Goal: Information Seeking & Learning: Learn about a topic

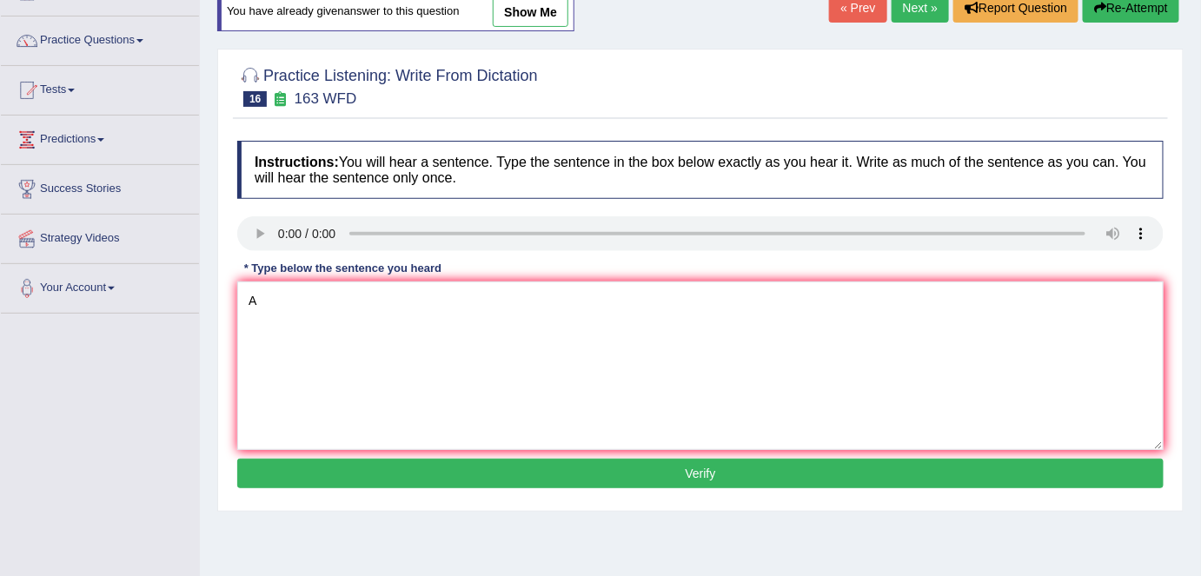
scroll to position [157, 0]
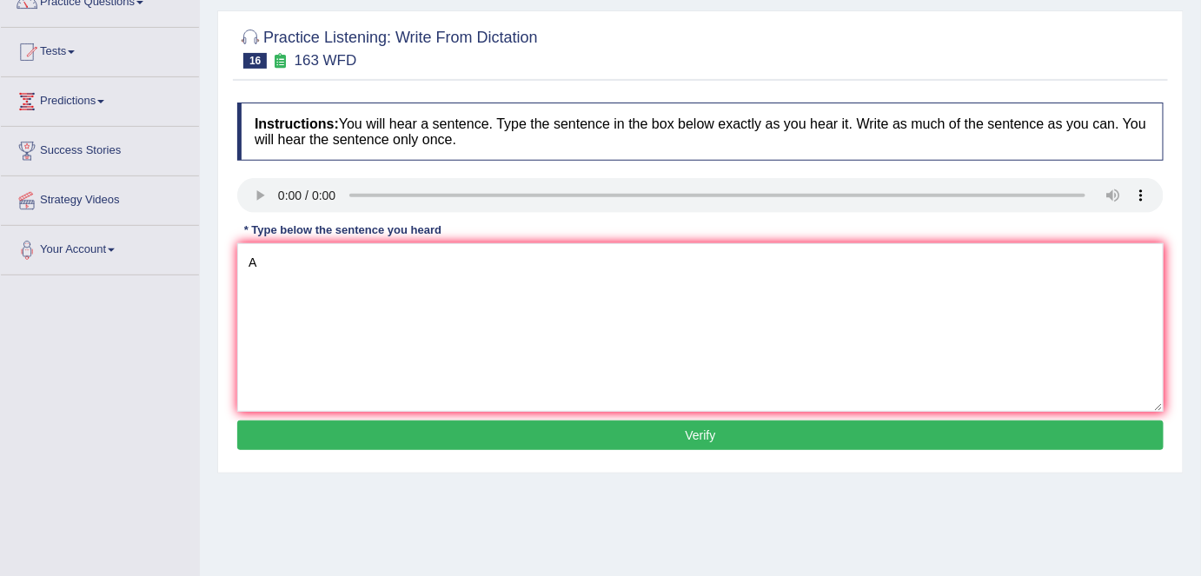
click at [266, 292] on div "Instructions: You will hear a sentence. Type the sentence in the box below exac…" at bounding box center [700, 279] width 935 height 370
click at [262, 261] on textarea "A" at bounding box center [700, 327] width 926 height 169
click at [262, 261] on textarea "A The number of the assigntments must be submmitted to th comference" at bounding box center [700, 327] width 926 height 169
click at [643, 262] on textarea "A The number of the assigntments must be submmitted to th comference" at bounding box center [700, 327] width 926 height 169
click at [322, 265] on textarea "A The number of the assigntments must be submmitted to th comference." at bounding box center [700, 327] width 926 height 169
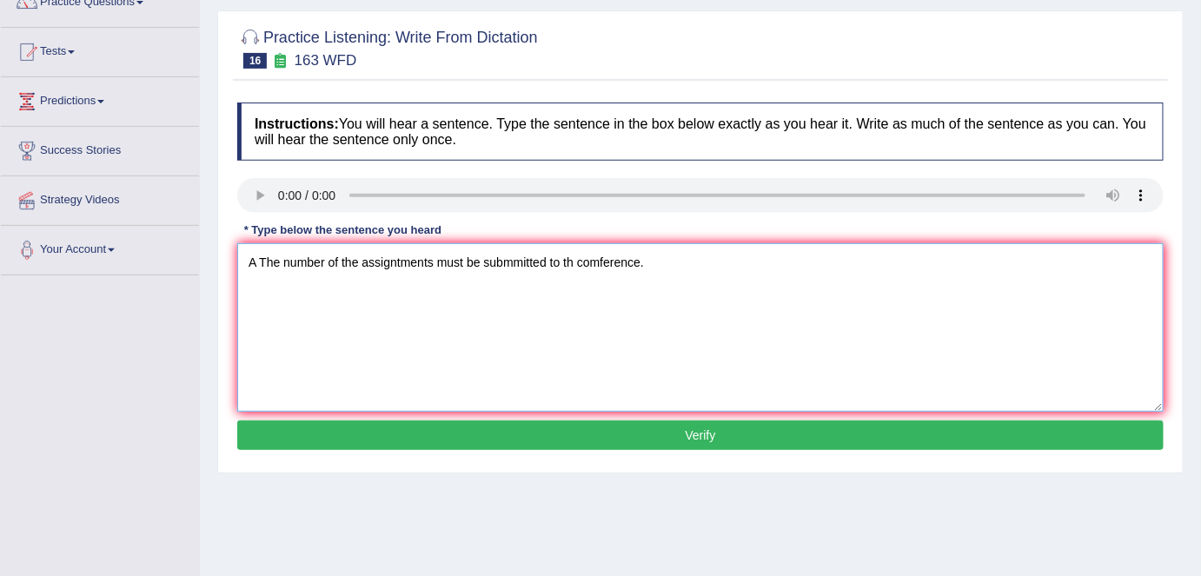
click at [323, 195] on div "Instructions: You will hear a sentence. Type the sentence in the box below exac…" at bounding box center [700, 279] width 935 height 370
click at [484, 262] on textarea "A The number numbers of the assigntments must be submmitted to th comference." at bounding box center [700, 327] width 926 height 169
click at [718, 261] on textarea "A The number numbers of the assigntments asigntment should be must be submmitte…" at bounding box center [700, 327] width 926 height 169
click at [785, 258] on textarea "A The number numbers of the assigntments asigntment should be must be submmitte…" at bounding box center [700, 327] width 926 height 169
type textarea "A The number numbers of the assigntments asigntment should be must be submmitte…"
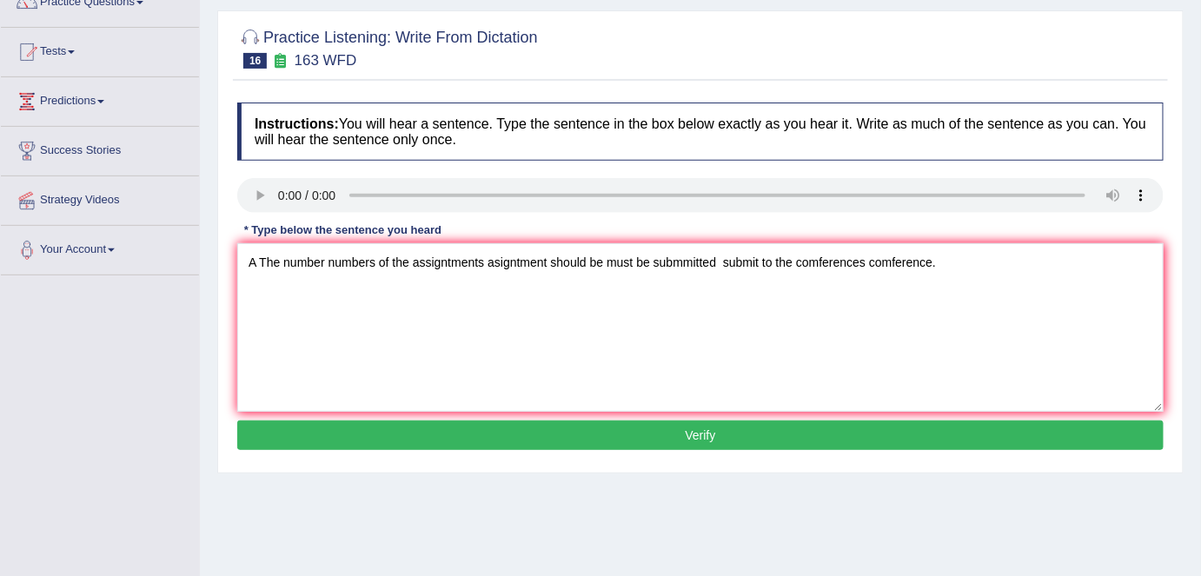
click at [697, 441] on button "Verify" at bounding box center [700, 436] width 926 height 30
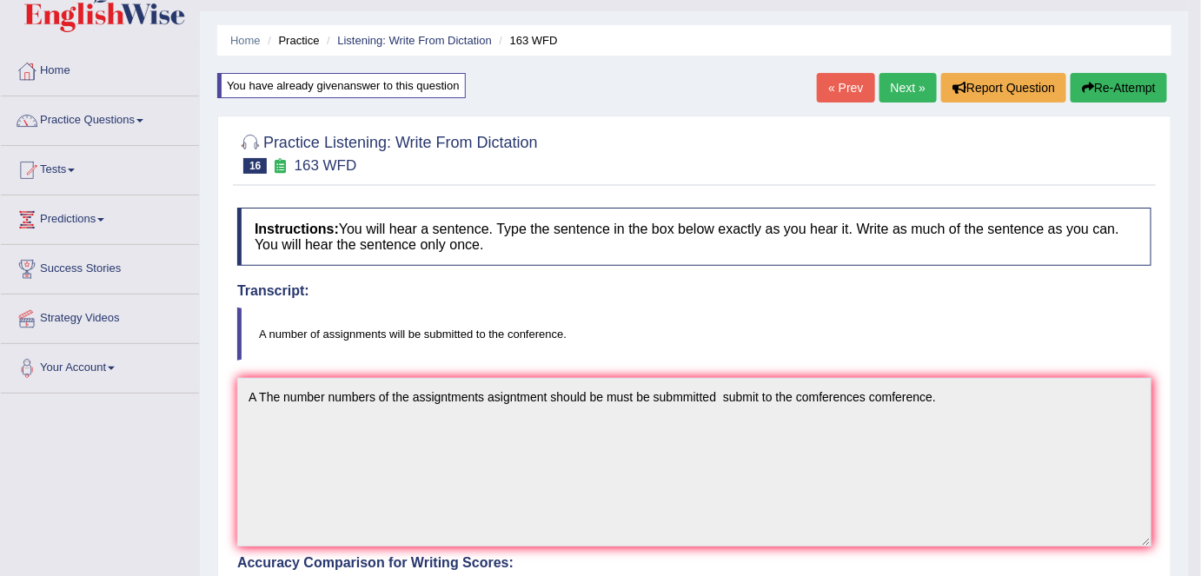
scroll to position [36, 0]
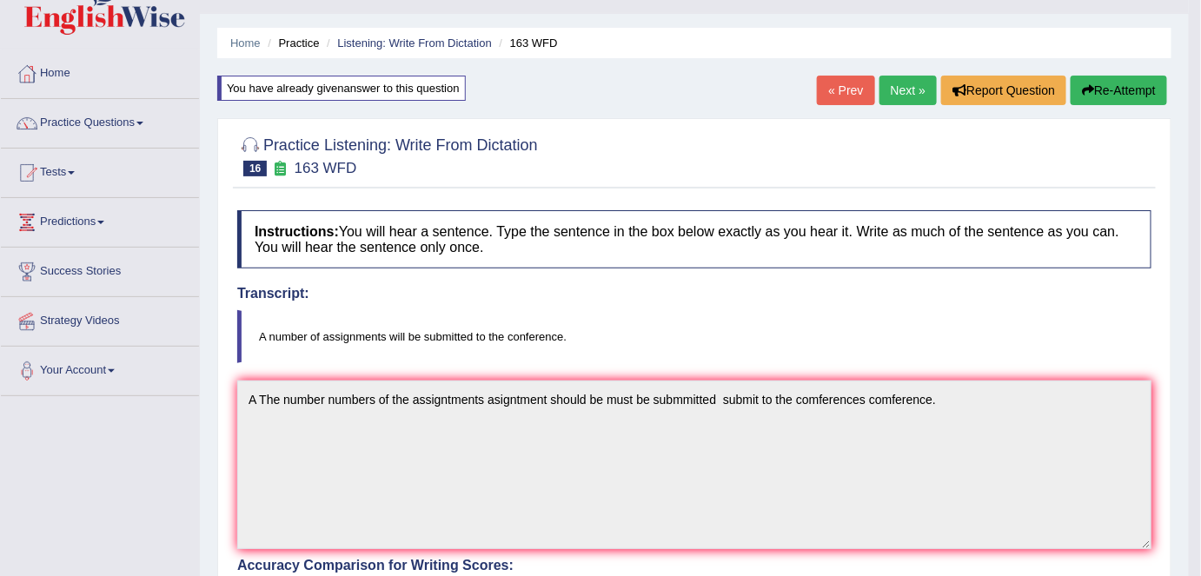
click at [903, 89] on link "Next »" at bounding box center [907, 91] width 57 height 30
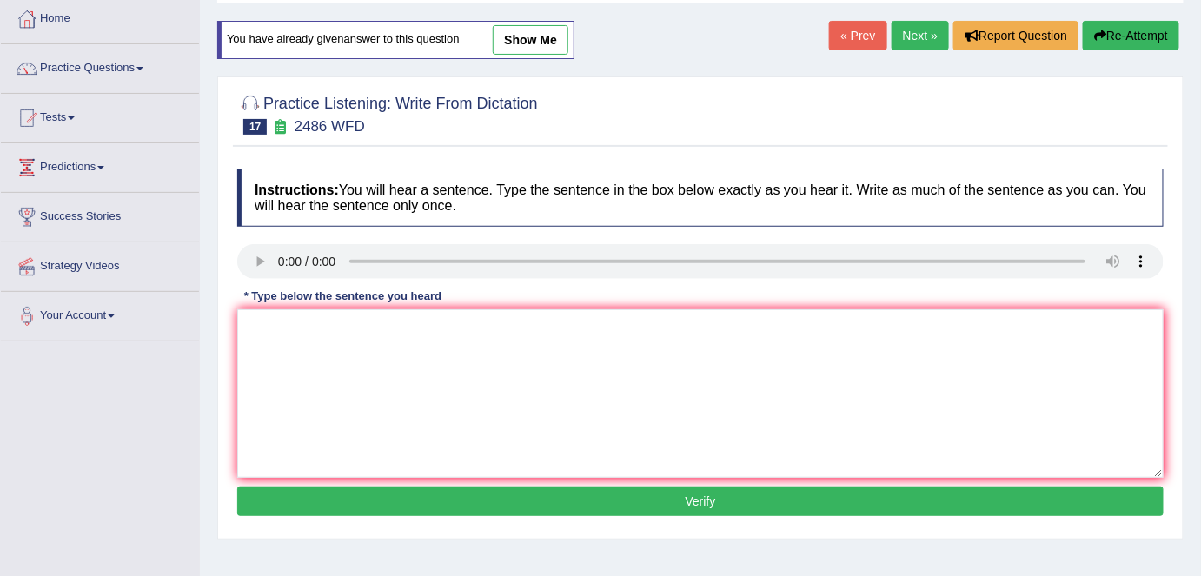
scroll to position [93, 0]
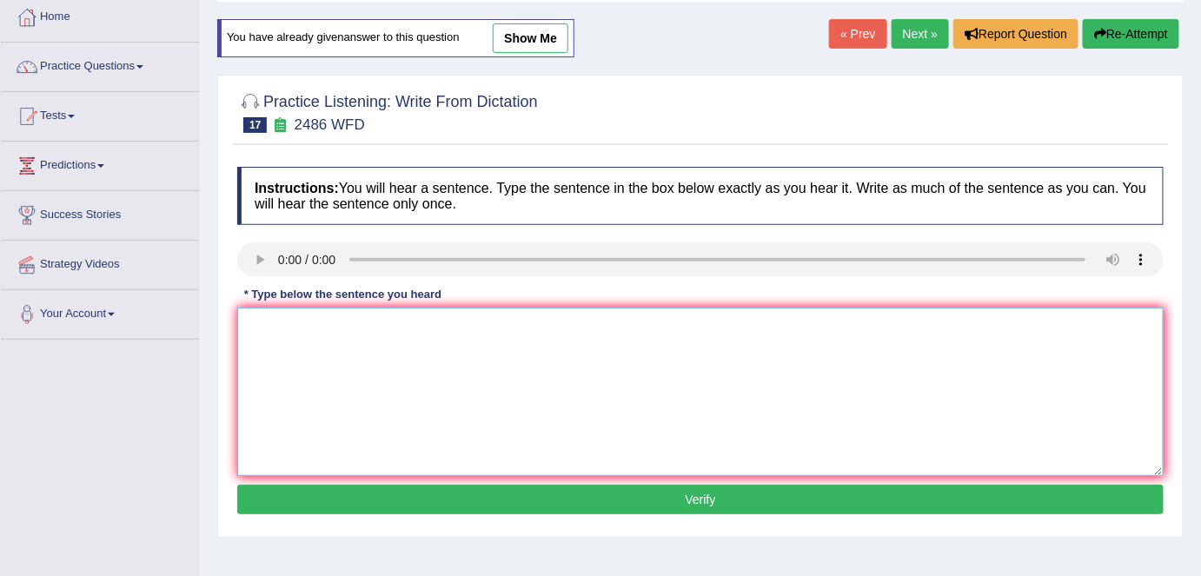
click at [250, 327] on textarea at bounding box center [700, 392] width 926 height 169
click at [285, 331] on textarea "Its It is quite clear is the deference" at bounding box center [700, 392] width 926 height 169
click at [484, 328] on textarea "Its It is the a quite clear is the deference" at bounding box center [700, 392] width 926 height 169
click at [570, 327] on textarea "Its It is the a quite clear is the deference crushed the world word." at bounding box center [700, 392] width 926 height 169
click at [471, 322] on textarea "Its It is the a quite clear is the deference crushed the world word." at bounding box center [700, 392] width 926 height 169
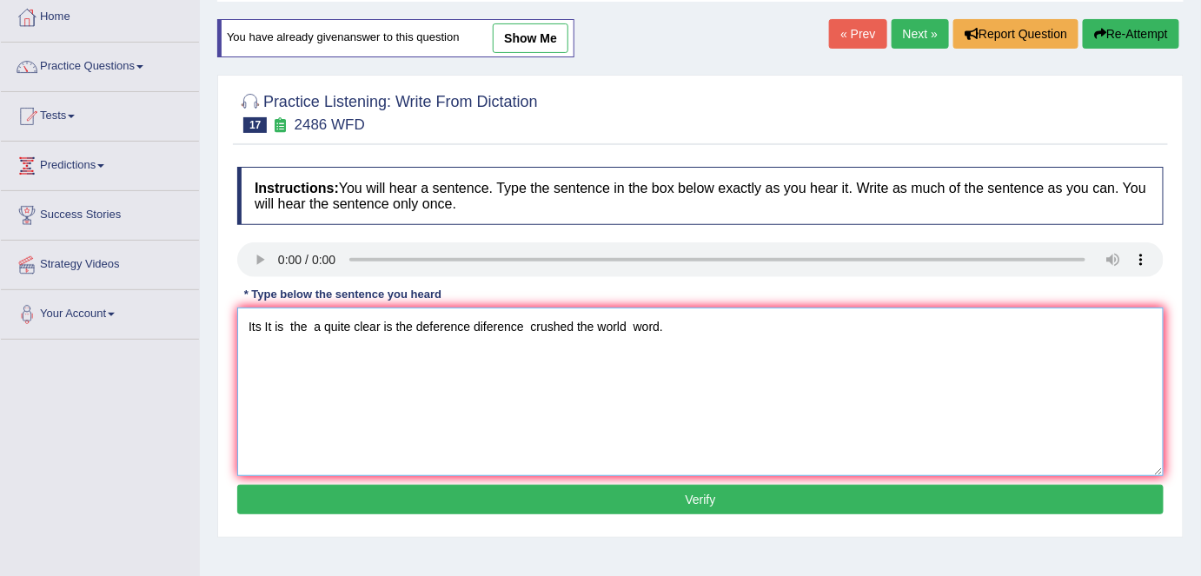
click at [575, 330] on textarea "Its It is the a quite clear is the deference diference crushed the world word." at bounding box center [700, 392] width 926 height 169
click at [379, 325] on textarea "Its It is the a quite clear is the deference diference crushed crush the world …" at bounding box center [700, 392] width 926 height 169
click at [348, 325] on textarea "Its It is the a quite clear cleared is the deference diference crushed crush th…" at bounding box center [700, 392] width 926 height 169
type textarea "Its It is the a quite quites clear cleared is the deference diference crushed c…"
click at [707, 501] on button "Verify" at bounding box center [700, 500] width 926 height 30
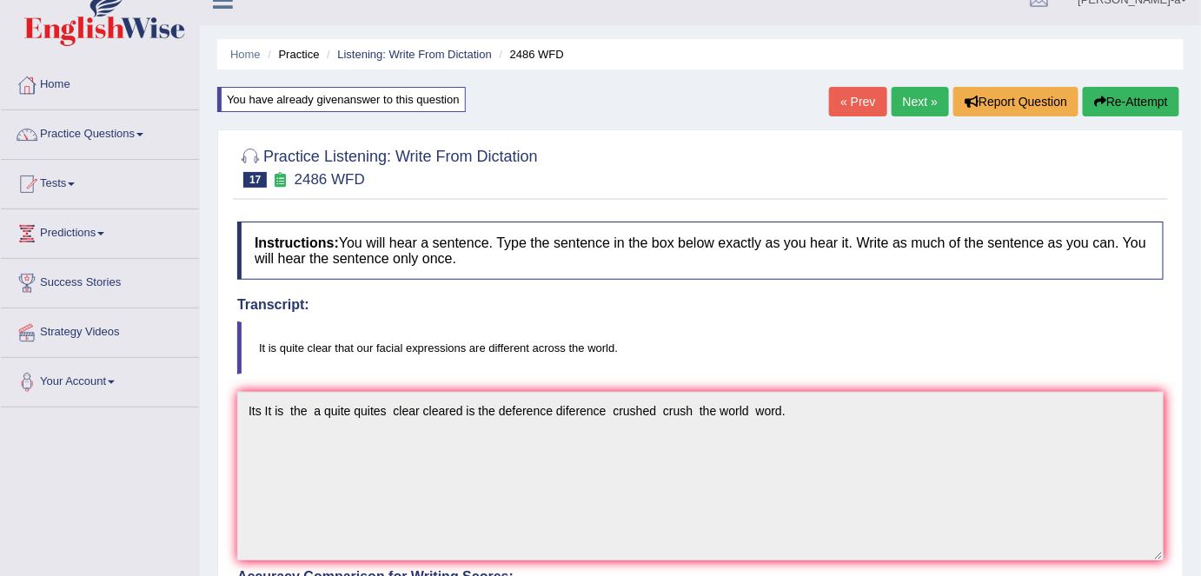
scroll to position [30, 0]
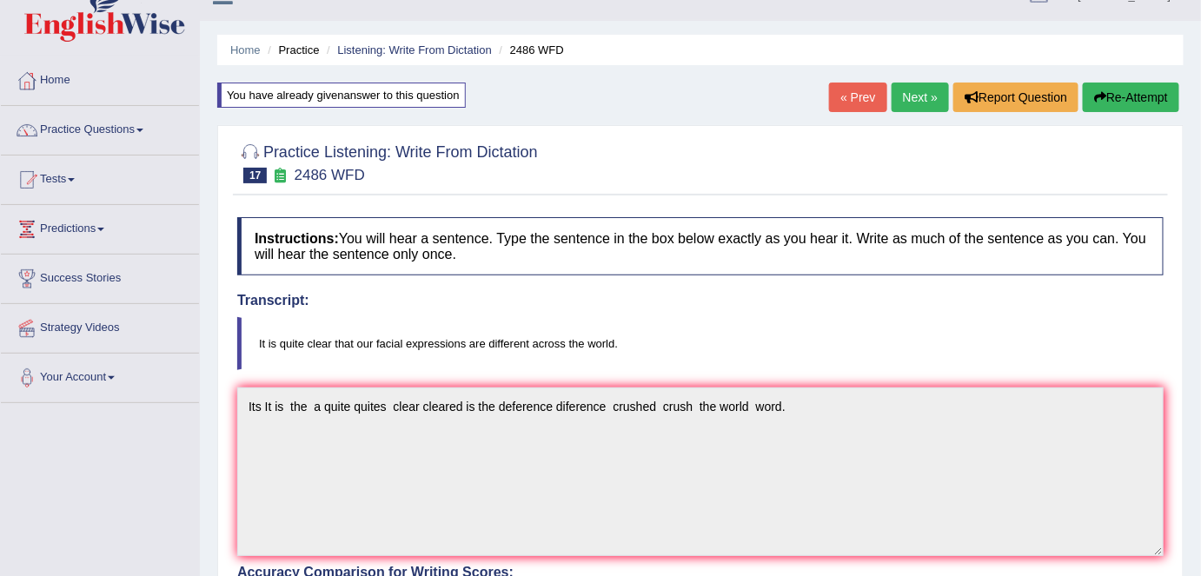
click at [915, 101] on link "Next »" at bounding box center [920, 98] width 57 height 30
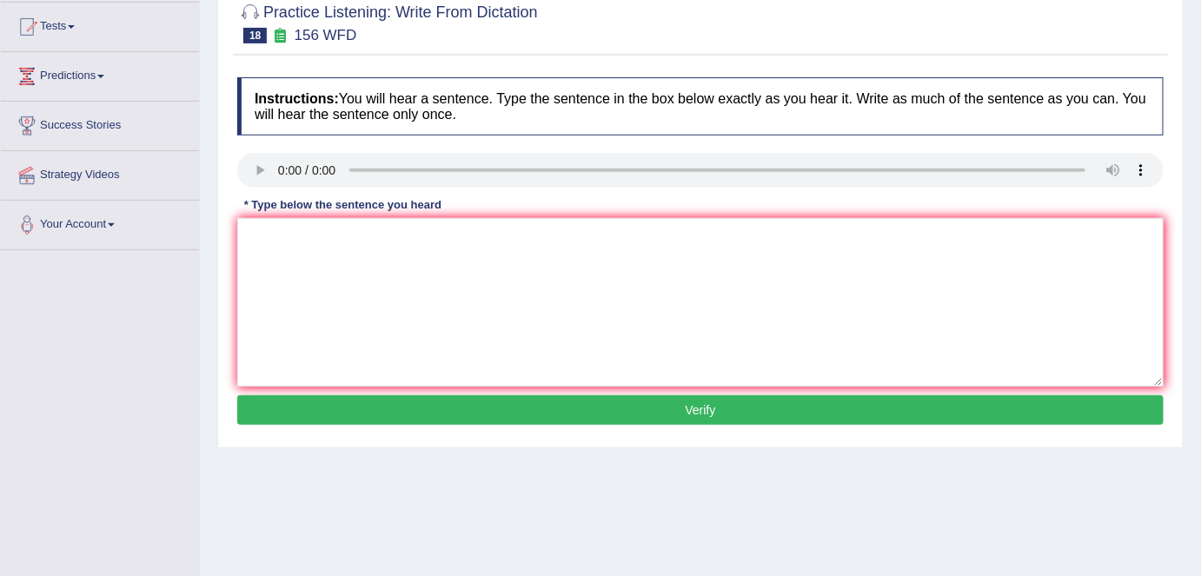
scroll to position [182, 0]
click at [255, 236] on textarea at bounding box center [700, 302] width 926 height 169
click at [297, 237] on textarea "Our the ssignment are due by tomorrow.a" at bounding box center [700, 302] width 926 height 169
click at [482, 235] on textarea "Our the ssignment are due by tomorrow.a" at bounding box center [700, 302] width 926 height 169
click at [295, 236] on textarea "Our the ssignment are due by tomorrow." at bounding box center [700, 302] width 926 height 169
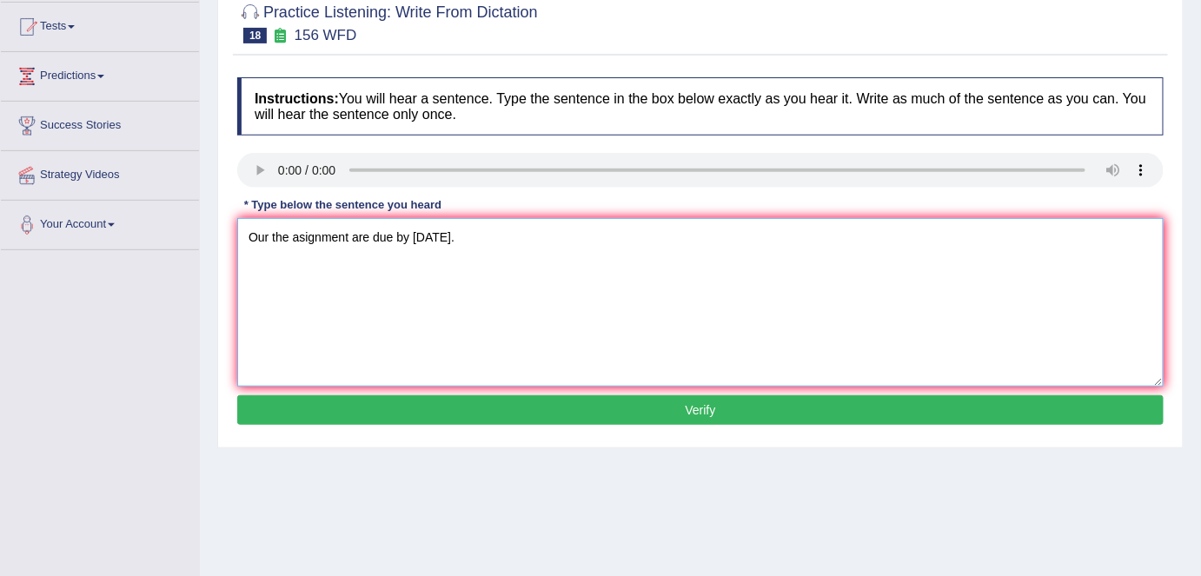
click at [349, 235] on textarea "Our the asignment are due by tomorrow." at bounding box center [700, 302] width 926 height 169
click at [295, 234] on textarea "Our the asignment assignments are due by tomorrow." at bounding box center [700, 302] width 926 height 169
click at [541, 235] on textarea "Our the assignment assignments are due by tomorrow." at bounding box center [700, 302] width 926 height 169
click at [357, 235] on textarea "Our the assignment assignments are due by tomorrow tommorow ." at bounding box center [700, 302] width 926 height 169
click at [730, 394] on html "Toggle navigation Home Practice Questions Speaking Practice Read Aloud Repeat S…" at bounding box center [600, 106] width 1201 height 576
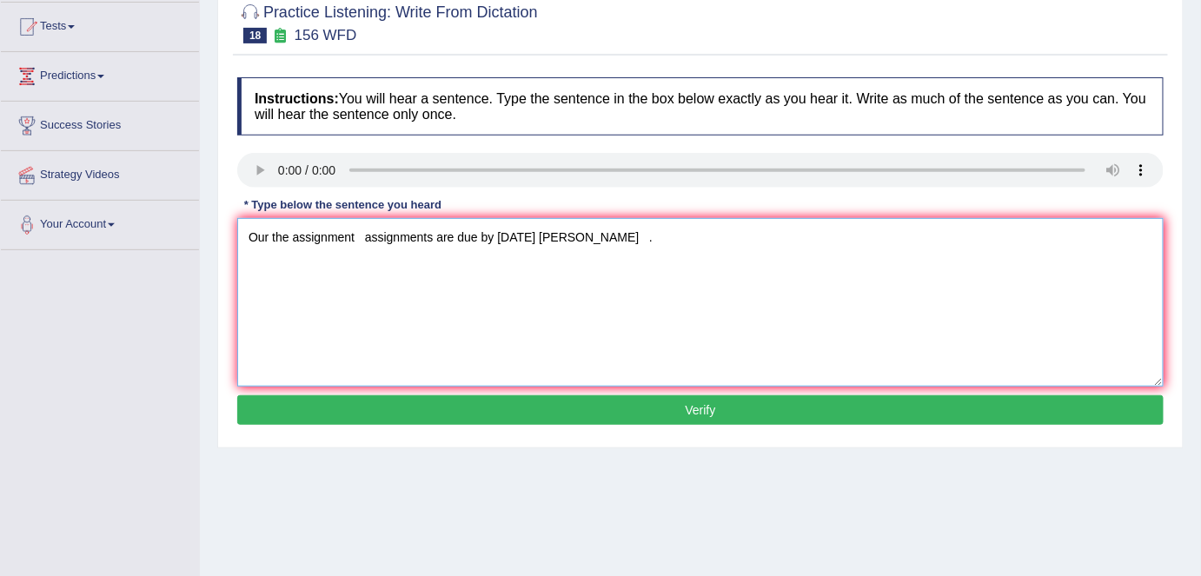
click at [358, 241] on textarea "Our the assignment assignments are due by tomorrow tommorow ." at bounding box center [700, 302] width 926 height 169
click at [363, 235] on textarea "Our the assignment asignments assignments are due by tomorrow tommorow ." at bounding box center [700, 302] width 926 height 169
type textarea "Our the assignment asignments assignments are due by tomorrow tommorow ."
click at [702, 415] on button "Verify" at bounding box center [700, 410] width 926 height 30
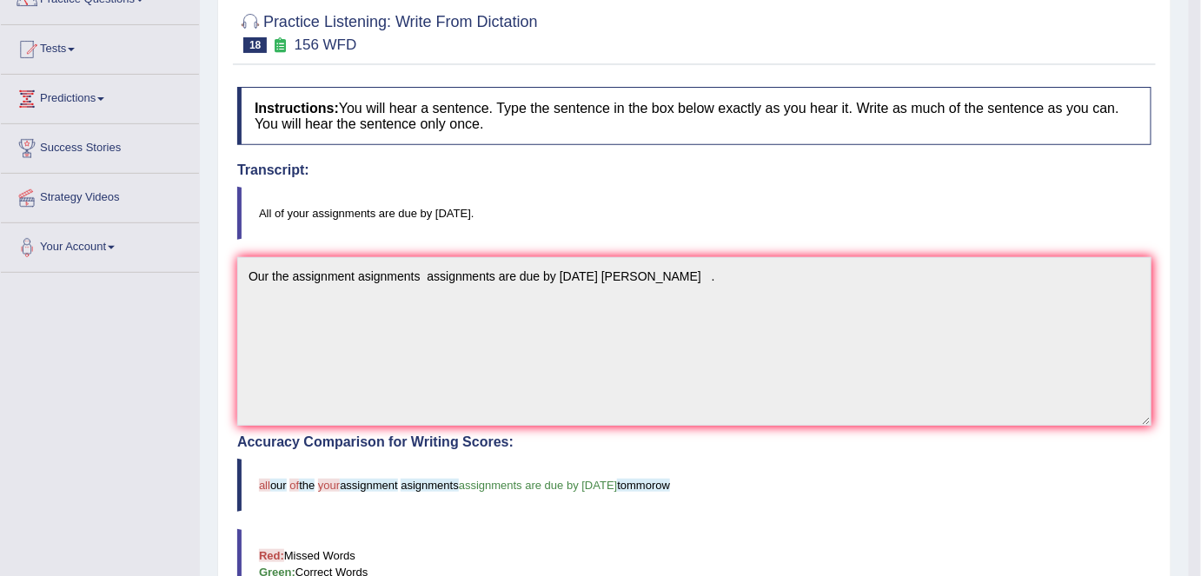
scroll to position [0, 0]
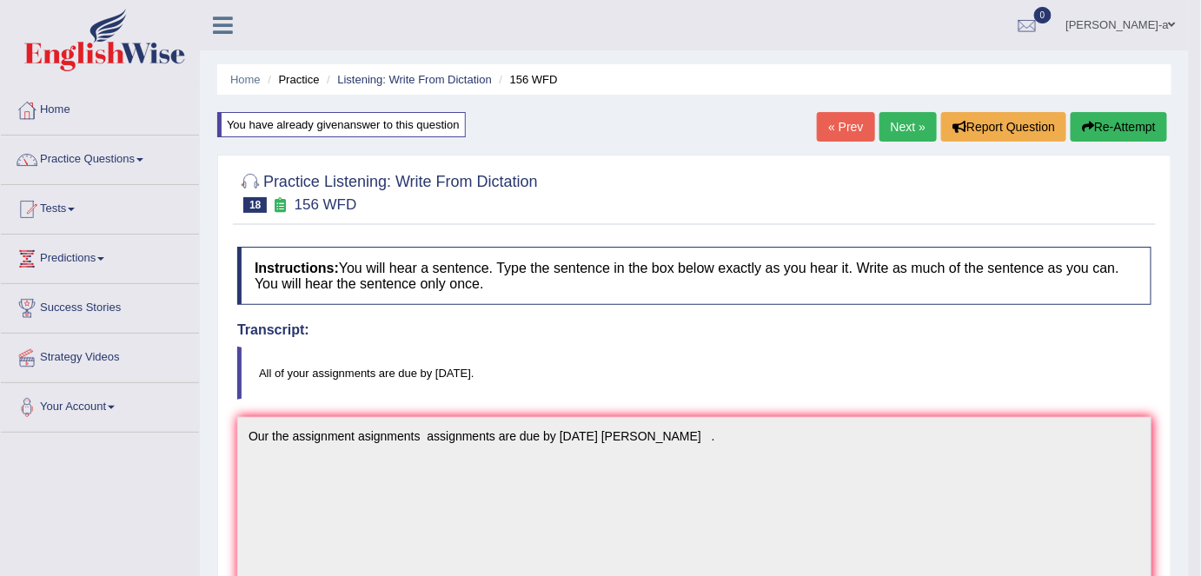
click at [912, 125] on link "Next »" at bounding box center [907, 127] width 57 height 30
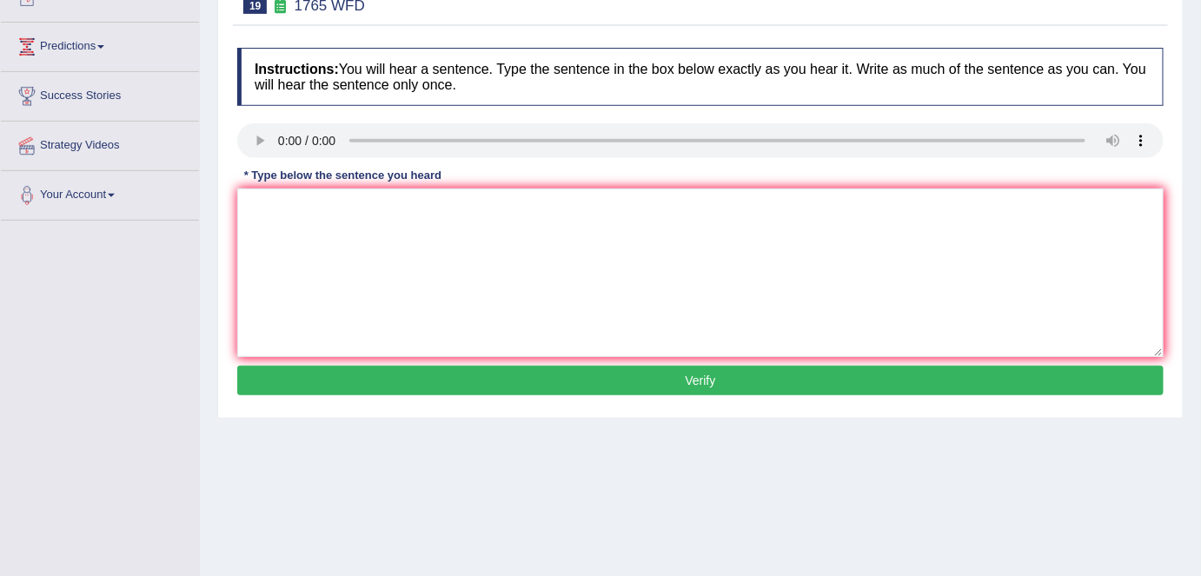
scroll to position [214, 0]
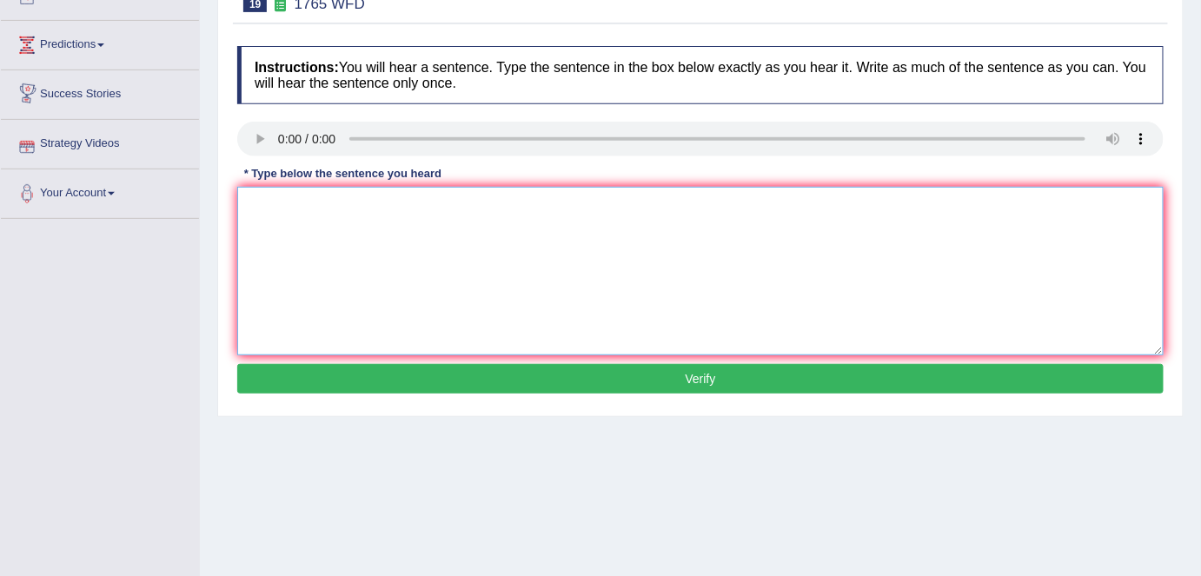
click at [254, 218] on textarea at bounding box center [700, 271] width 926 height 169
click at [335, 203] on textarea "Application form must be to in" at bounding box center [700, 271] width 926 height 169
click at [480, 214] on textarea "Application form in advance must be to in" at bounding box center [700, 271] width 926 height 169
click at [545, 209] on textarea "Application form in advance must becomplication" at bounding box center [700, 271] width 926 height 169
click at [450, 204] on textarea "Application form in advance must becomplication two months in advance" at bounding box center [700, 271] width 926 height 169
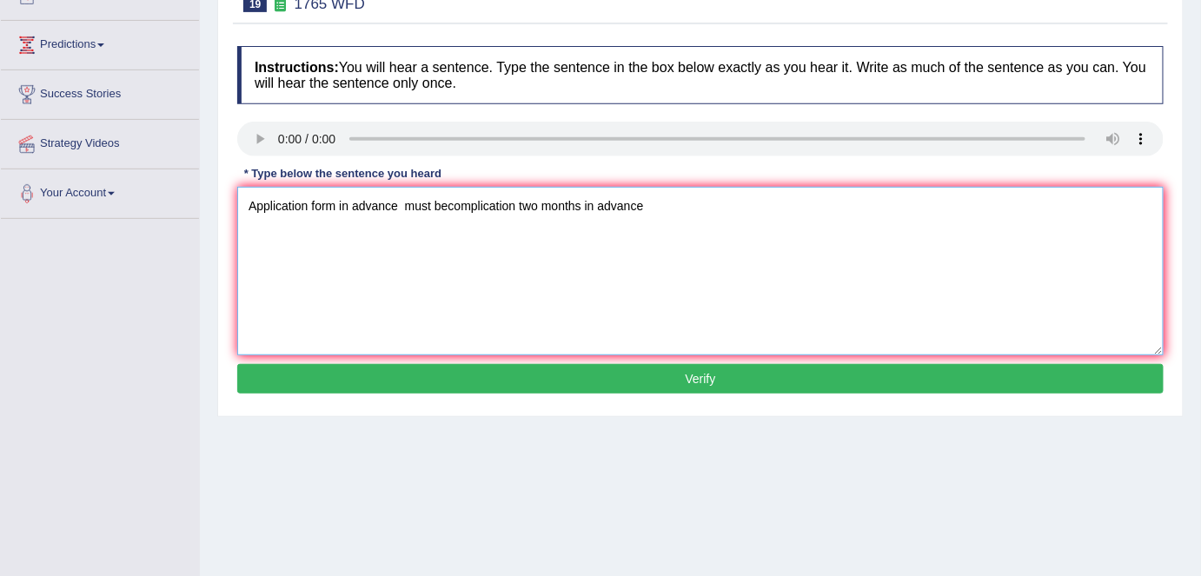
click at [447, 203] on textarea "Application form in advance must becomplication two months in advance" at bounding box center [700, 271] width 926 height 169
click at [352, 203] on textarea "Application form in advance must be complication two months in advance" at bounding box center [700, 271] width 926 height 169
click at [350, 204] on textarea "Application form in sharing advance must be complication two months in advance" at bounding box center [700, 271] width 926 height 169
click at [349, 204] on textarea "Application form in sharing advance must be complication two months in advance" at bounding box center [700, 271] width 926 height 169
click at [456, 204] on textarea "Application form for sharing advance must be complication two months in advance" at bounding box center [700, 271] width 926 height 169
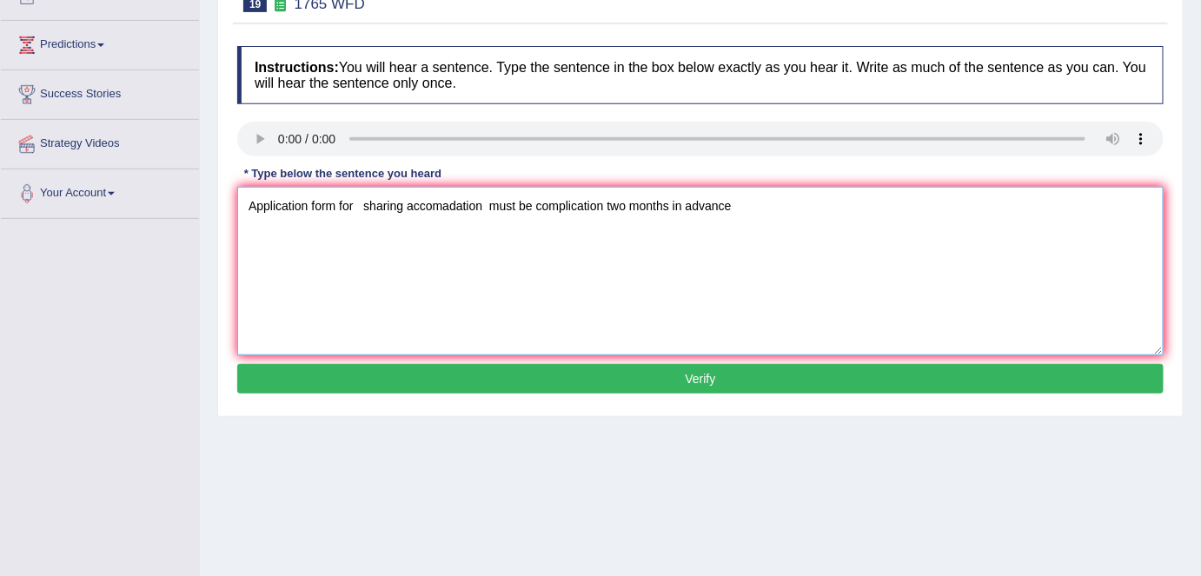
click at [449, 209] on textarea "Application form for sharing accomadation must be complication two months in ad…" at bounding box center [700, 271] width 926 height 169
click at [606, 205] on textarea "Application form for sharing accomadation must be complication two months in ad…" at bounding box center [700, 271] width 926 height 169
click at [584, 203] on textarea "Application form for sharing accomadation must be completeted two months in adv…" at bounding box center [700, 271] width 926 height 169
type textarea "Application form for sharing accomadation must be completted two months in adva…"
click at [710, 376] on button "Verify" at bounding box center [700, 379] width 926 height 30
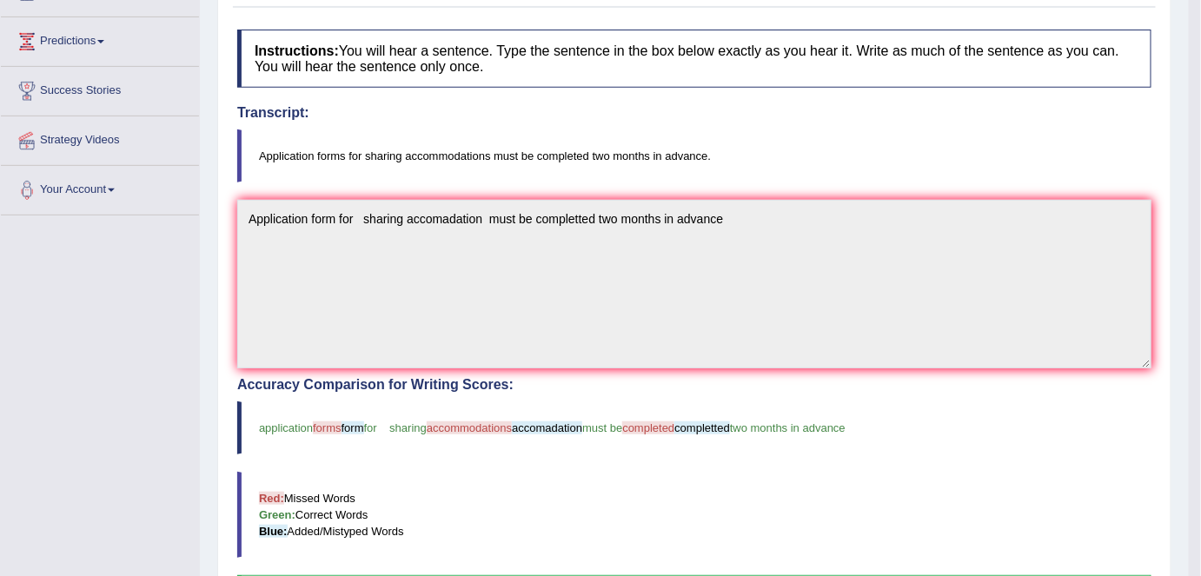
scroll to position [0, 0]
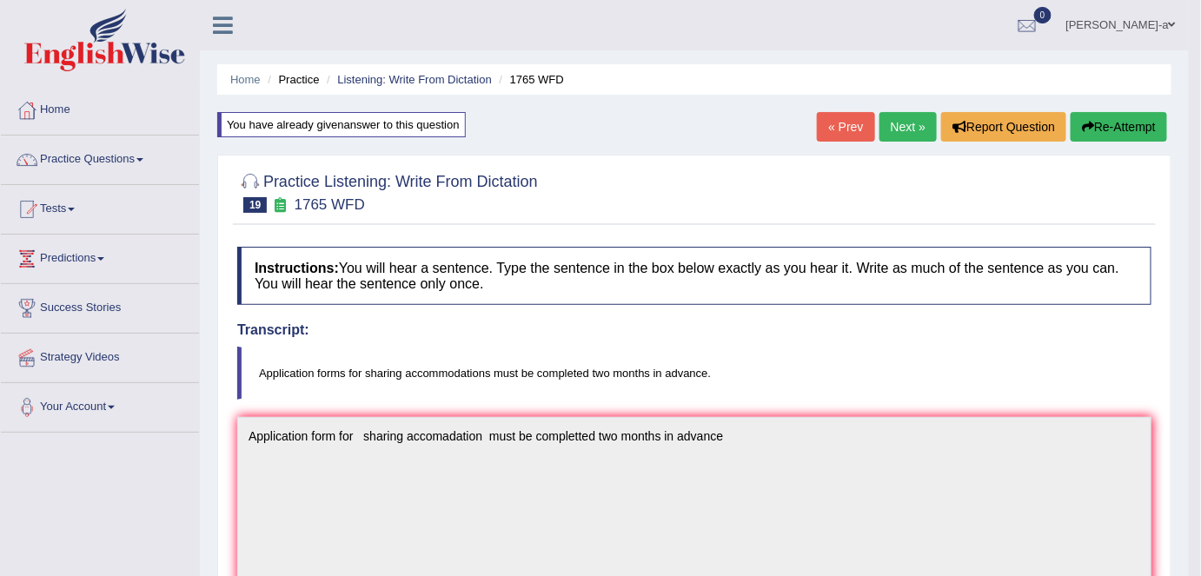
click at [902, 125] on link "Next »" at bounding box center [907, 127] width 57 height 30
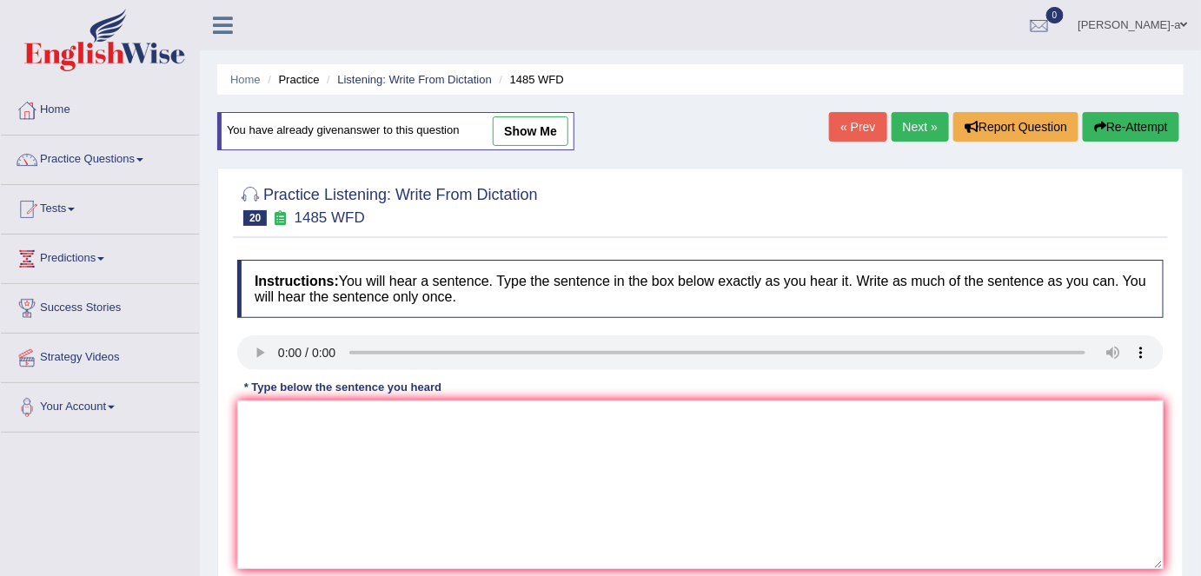
click at [863, 129] on link "« Prev" at bounding box center [857, 127] width 57 height 30
click at [532, 129] on link "show me" at bounding box center [531, 131] width 76 height 30
type textarea "Application form for sharing accomadation must be completted two months in adva…"
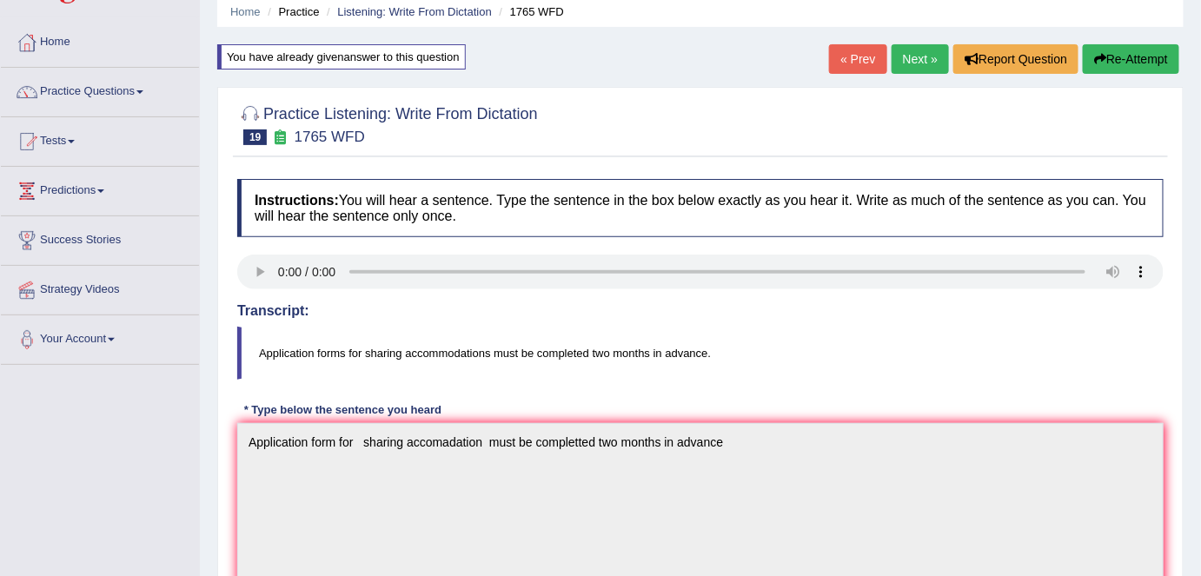
scroll to position [67, 0]
click at [1126, 63] on button "Re-Attempt" at bounding box center [1131, 60] width 96 height 30
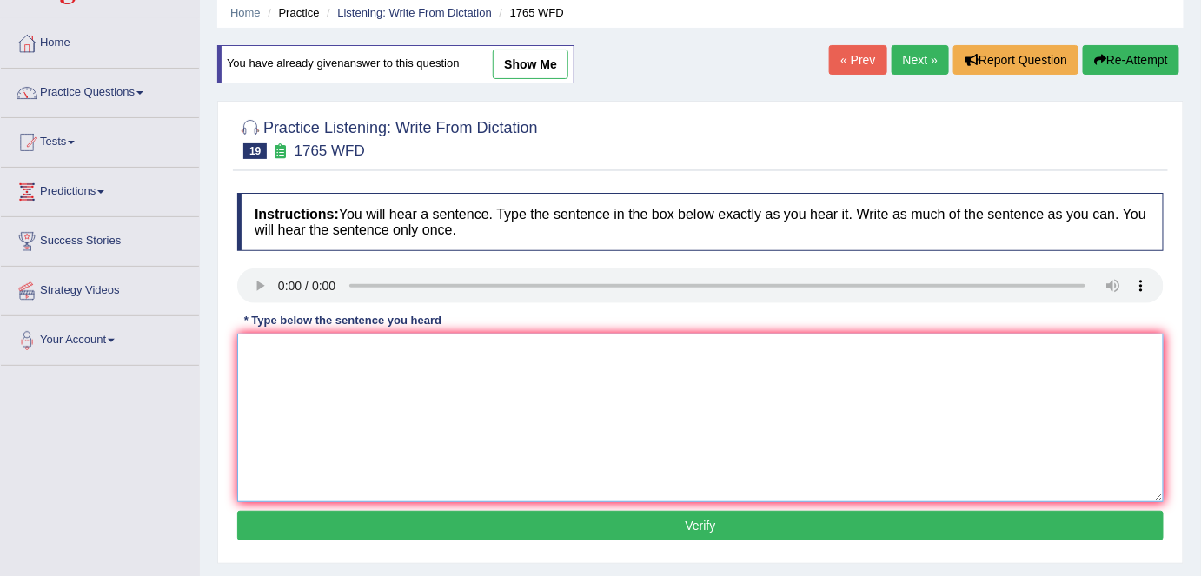
click at [250, 362] on textarea at bounding box center [700, 418] width 926 height 169
type textarea "a"
drag, startPoint x: 250, startPoint y: 362, endPoint x: 382, endPoint y: 446, distance: 155.5
click at [382, 446] on textarea "Aplication forms for sharing accomodation must be two months in advace." at bounding box center [700, 418] width 926 height 169
click at [422, 410] on textarea "Aplication forms for sharing accomodation must be two months in advace." at bounding box center [700, 418] width 926 height 169
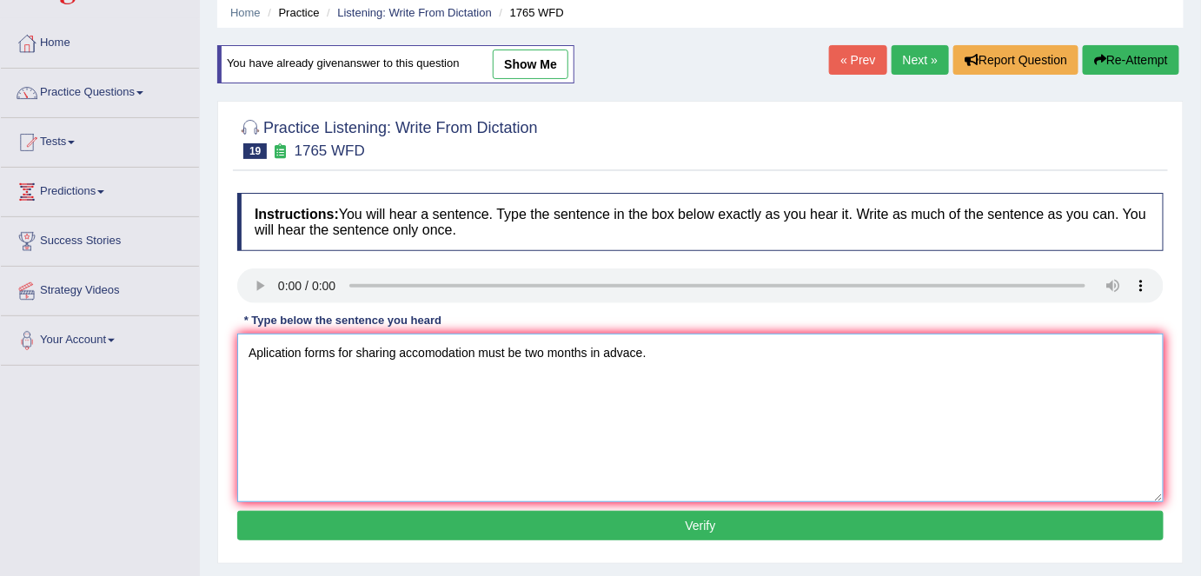
click at [259, 355] on textarea "Aplication forms for sharing accomodation must be two months in advace." at bounding box center [700, 418] width 926 height 169
click at [521, 354] on textarea "Aplication forms for sharing accomodation must be two months in advace." at bounding box center [700, 418] width 926 height 169
type textarea "Aplication forms for sharing accomodation must be completed in two months in ad…"
click at [705, 524] on button "Verify" at bounding box center [700, 526] width 926 height 30
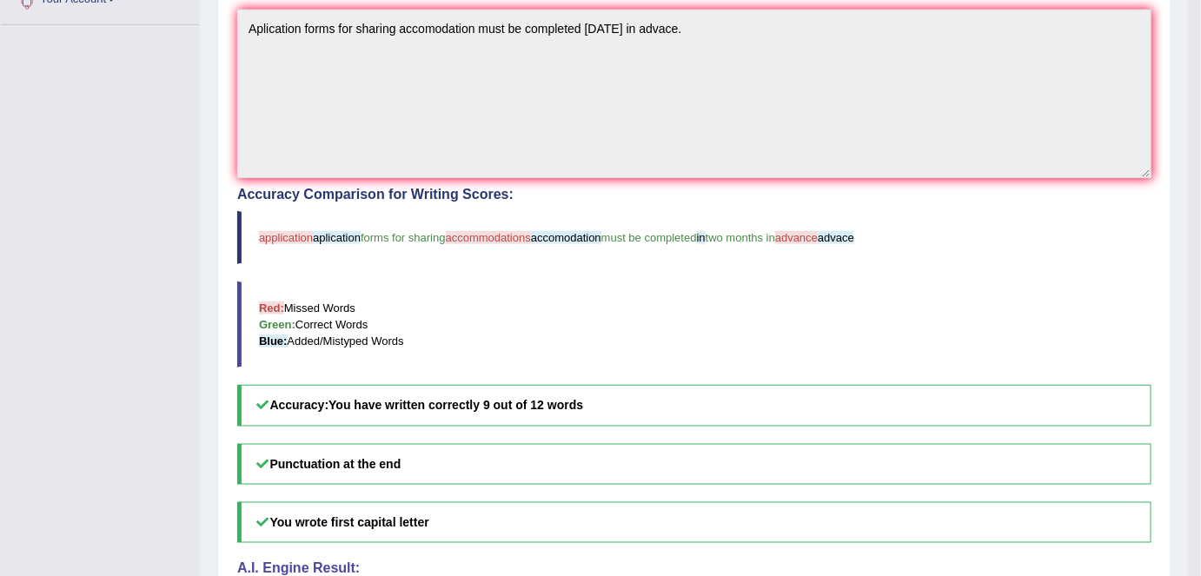
scroll to position [404, 0]
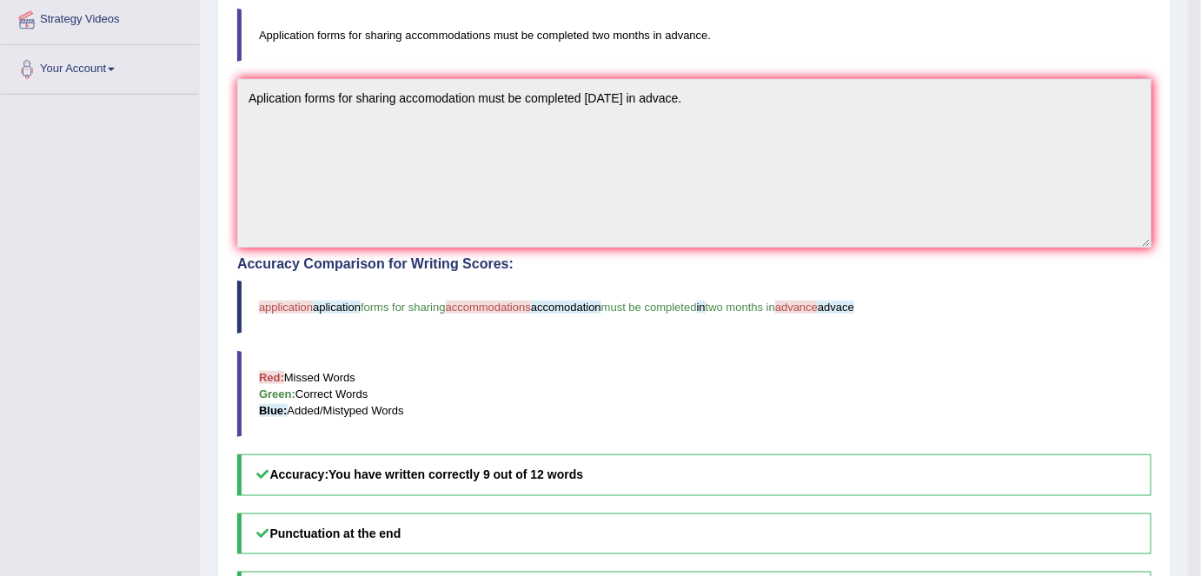
click at [705, 524] on h5 "Punctuation at the end" at bounding box center [694, 534] width 914 height 41
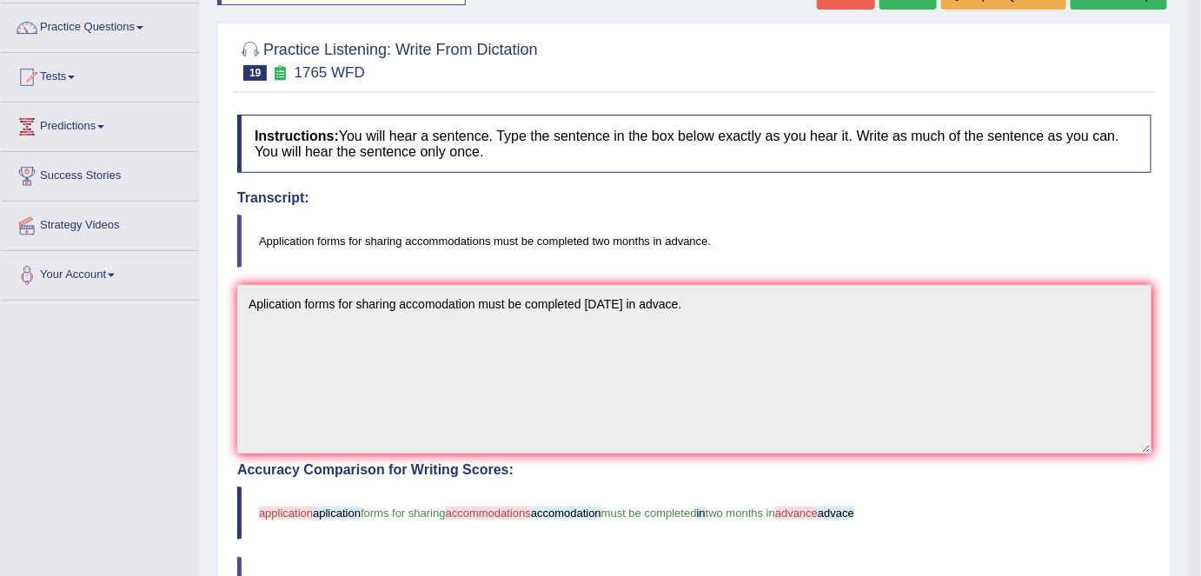
scroll to position [113, 0]
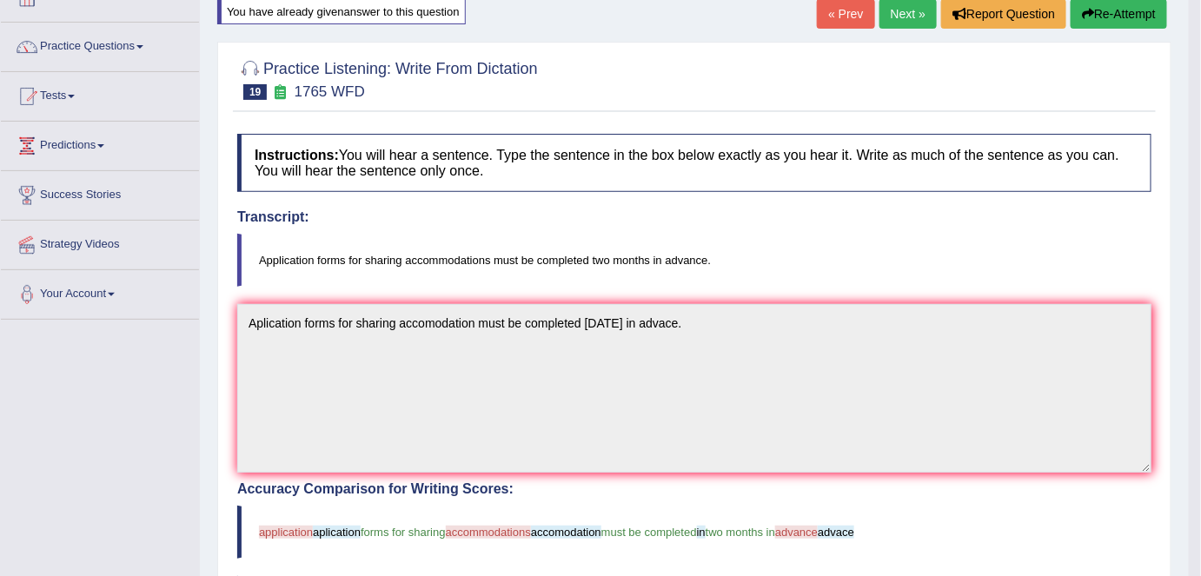
click at [1091, 14] on button "Re-Attempt" at bounding box center [1119, 14] width 96 height 30
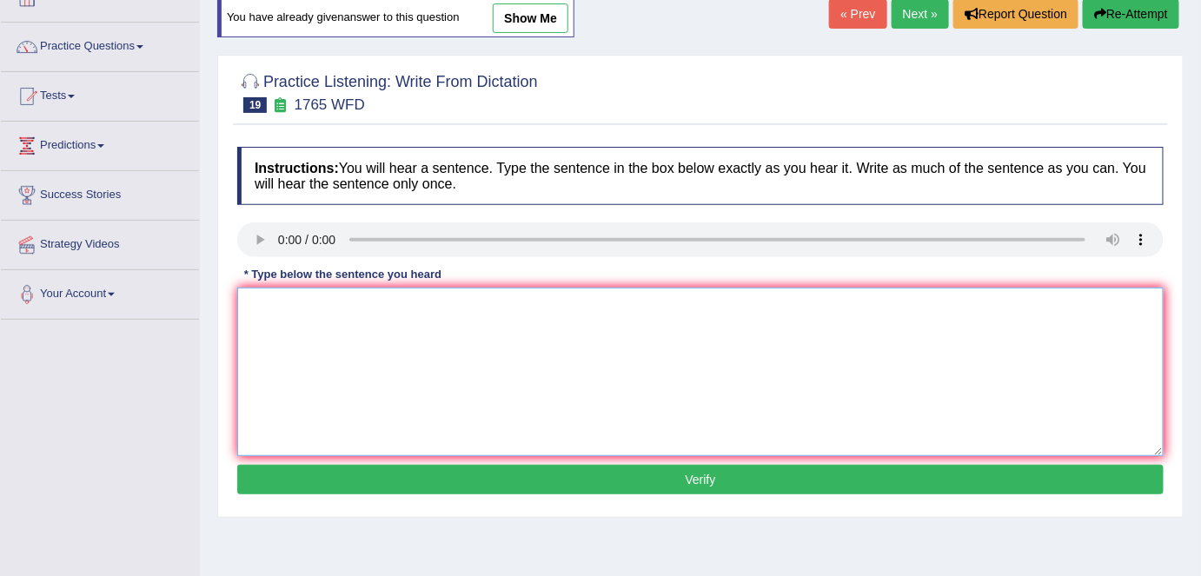
click at [250, 295] on textarea at bounding box center [700, 372] width 926 height 169
type textarea "a"
type textarea "Application forms for sharing accommodations must be completed in two months in…"
click at [699, 471] on button "Verify" at bounding box center [700, 480] width 926 height 30
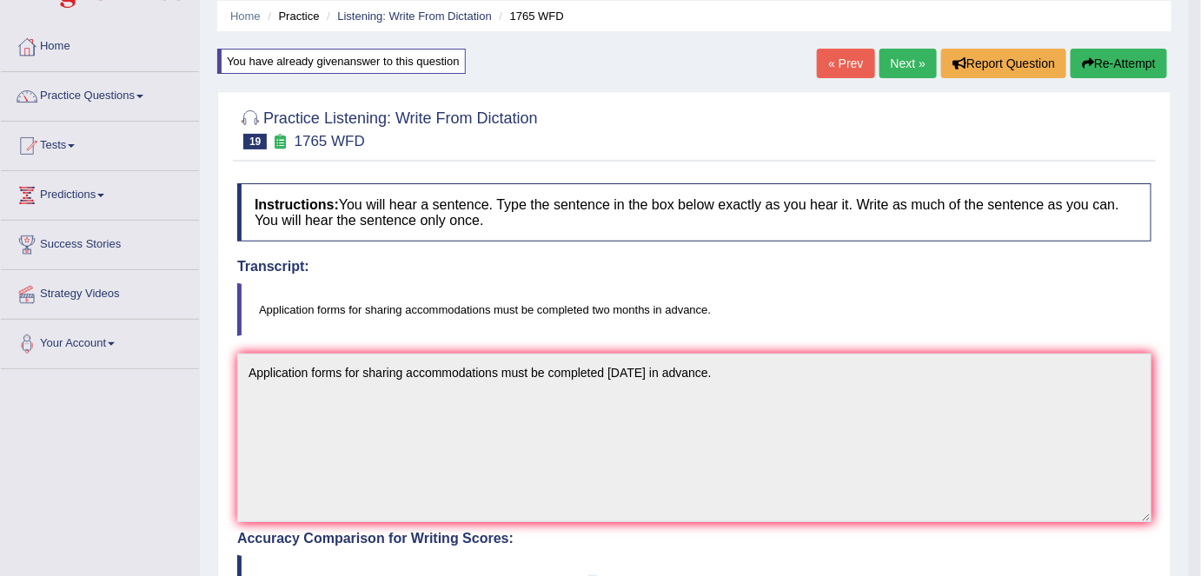
scroll to position [37, 0]
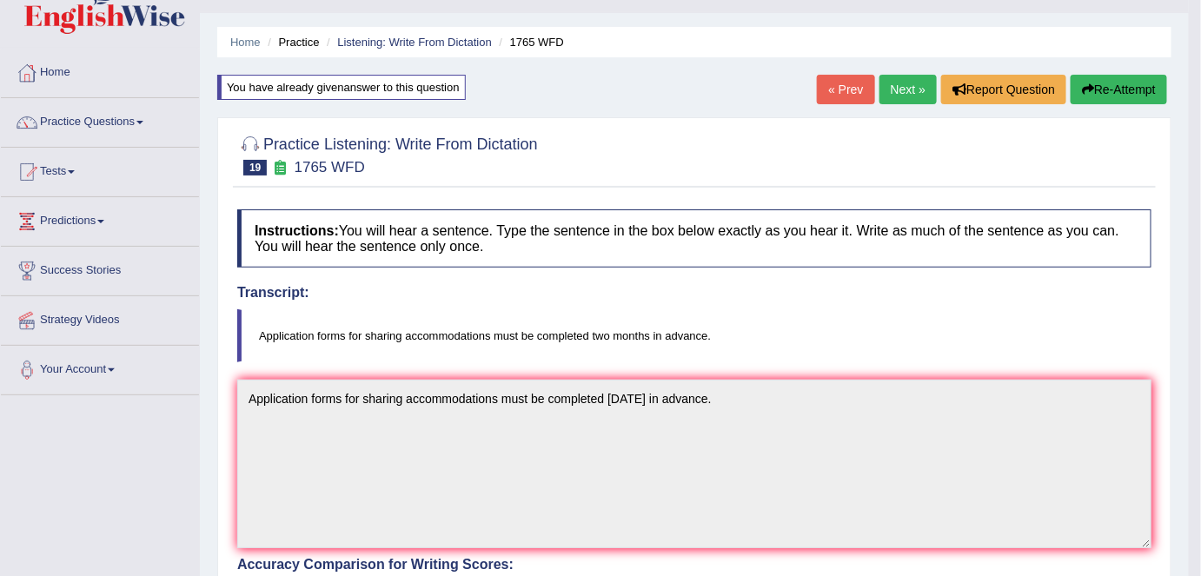
click at [905, 96] on link "Next »" at bounding box center [907, 90] width 57 height 30
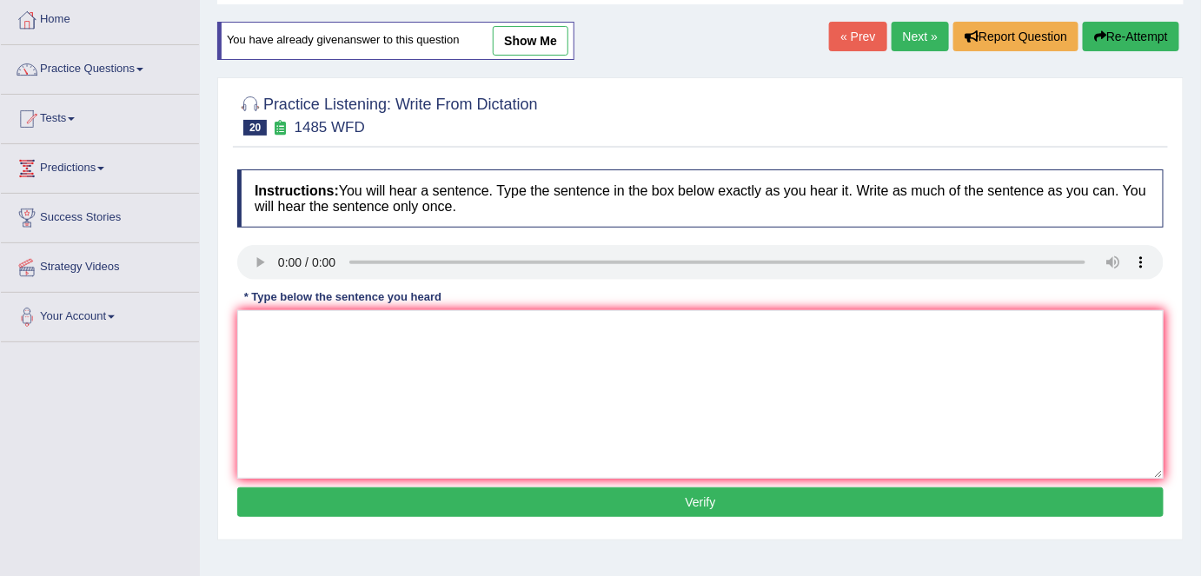
scroll to position [103, 0]
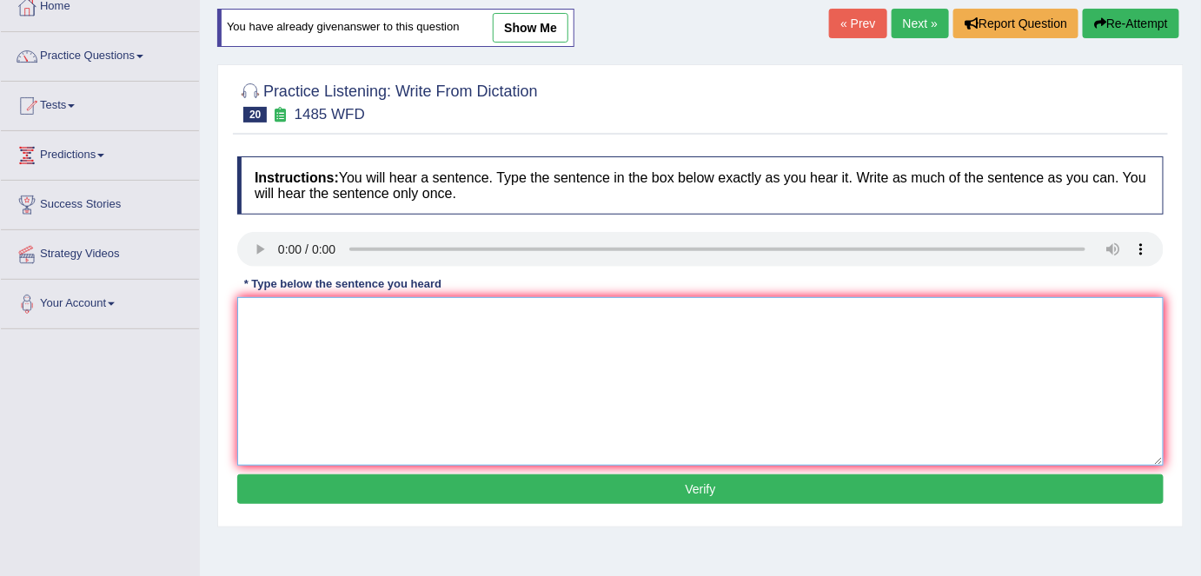
click at [249, 309] on textarea at bounding box center [700, 381] width 926 height 169
click at [250, 312] on textarea "course work must give tutoralry musht gives the subject." at bounding box center [700, 381] width 926 height 169
click at [284, 315] on textarea "course work must give tutoralry musht gives the subject." at bounding box center [700, 381] width 926 height 169
click at [249, 315] on textarea "course C work must give tutoralry musht gives the subject." at bounding box center [700, 381] width 926 height 169
click at [252, 318] on textarea "course C work must give tutoralry musht gives the subject." at bounding box center [700, 381] width 926 height 169
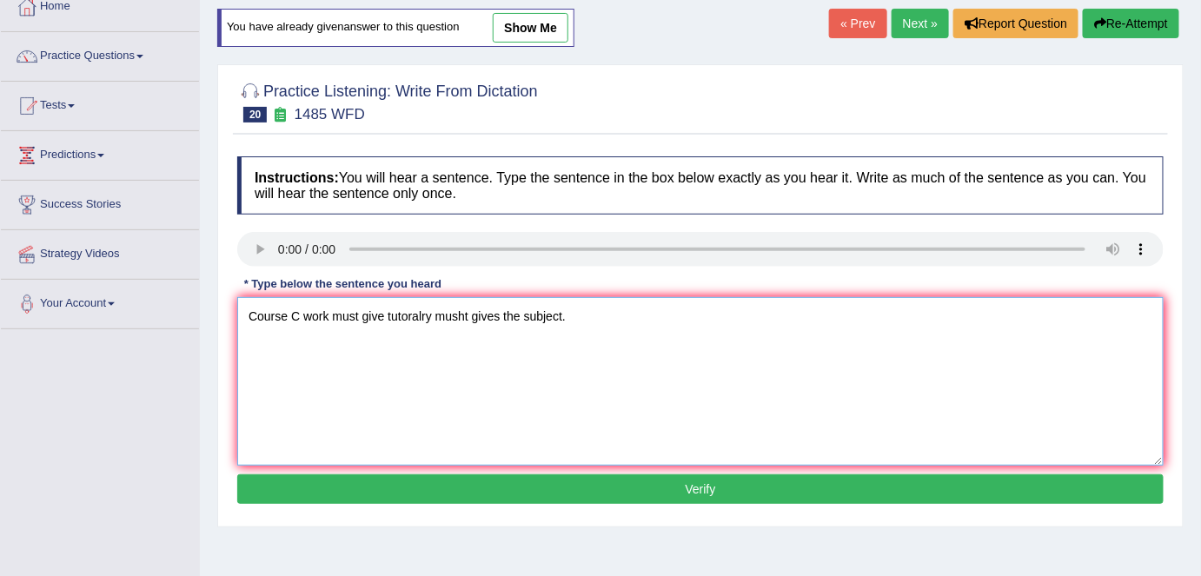
click at [301, 315] on textarea "Course C work must give tutoralry musht gives the subject." at bounding box center [700, 381] width 926 height 169
click at [474, 311] on textarea "Course Courses worked works work must give tutoralry musht gives the subject." at bounding box center [700, 381] width 926 height 169
click at [561, 312] on textarea "Course Courses worked works work must be give tutoralry musht gives the subject." at bounding box center [700, 381] width 926 height 169
click at [565, 313] on textarea "Course Courses worked works work must be give tutoralry musht gives the subject." at bounding box center [700, 381] width 926 height 169
click at [645, 314] on textarea "Course Courses worked works work must be give tutoralry tuitoraly musht gives t…" at bounding box center [700, 381] width 926 height 169
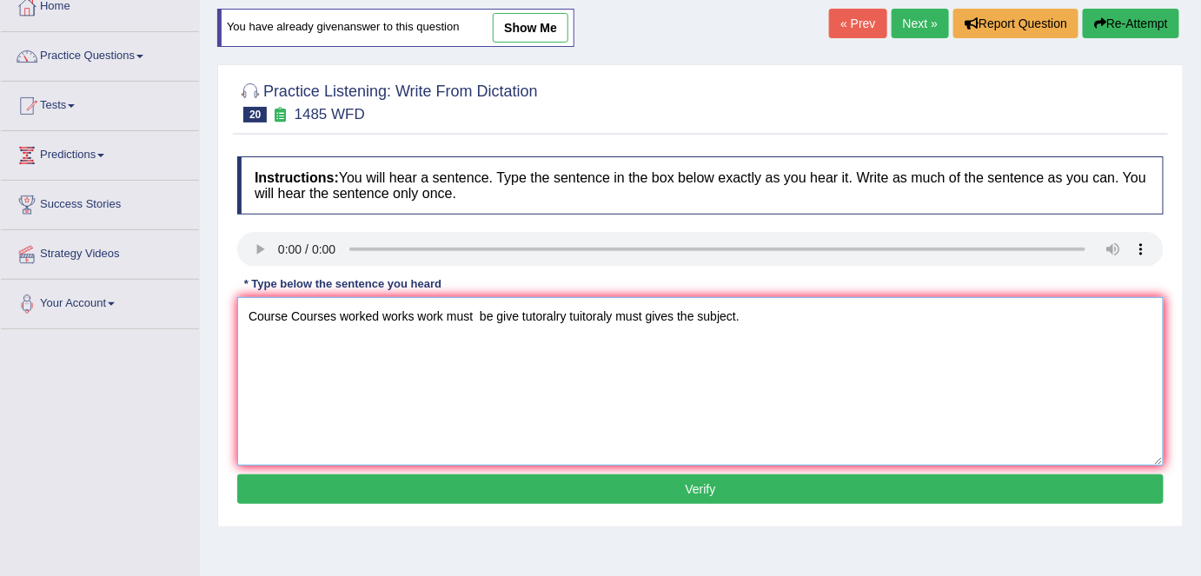
click at [676, 315] on textarea "Course Courses worked works work must be give tutoralry tuitoraly must gives th…" at bounding box center [700, 381] width 926 height 169
click at [724, 311] on textarea "Course Courses worked works work must be give tutoralry tuitoraly must gives gi…" at bounding box center [700, 381] width 926 height 169
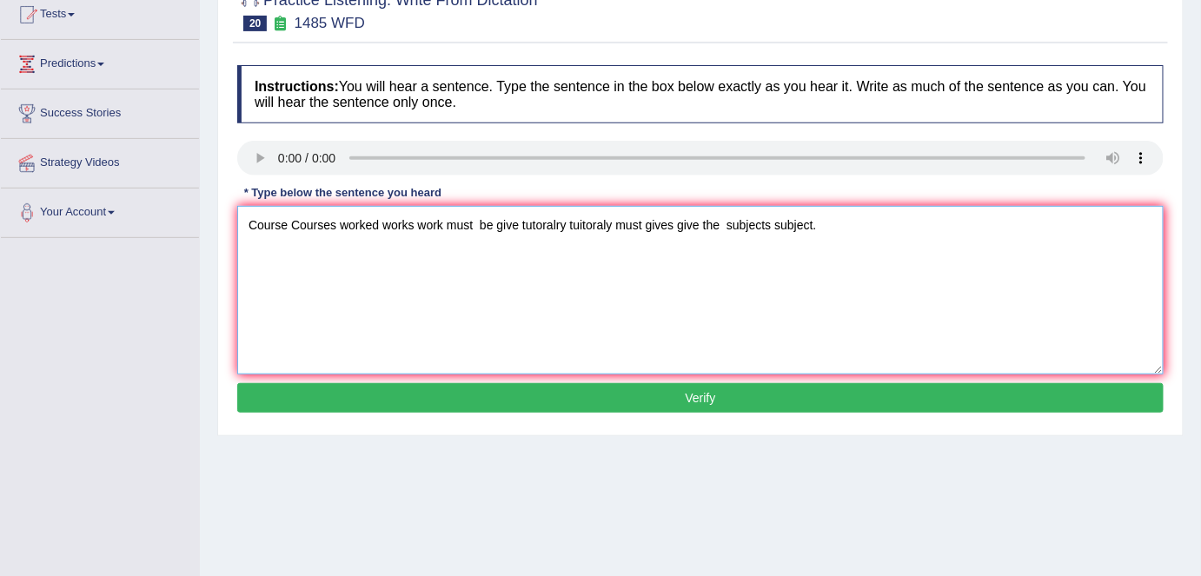
scroll to position [196, 0]
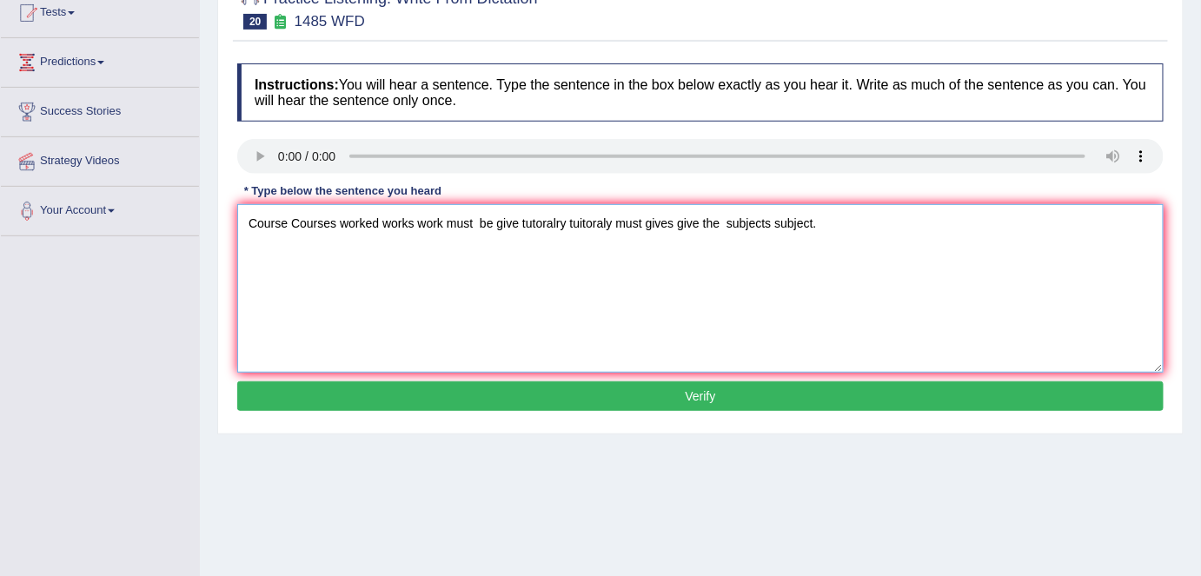
type textarea "Course Courses worked works work must be give tutoralry tuitoraly must gives gi…"
click at [699, 388] on button "Verify" at bounding box center [700, 397] width 926 height 30
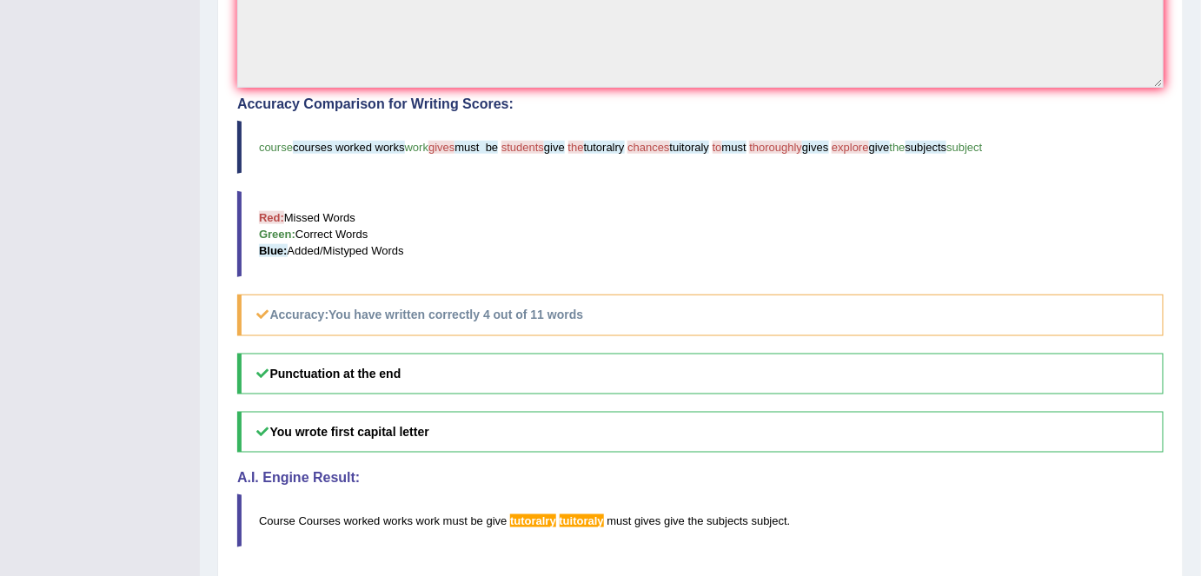
scroll to position [553, 0]
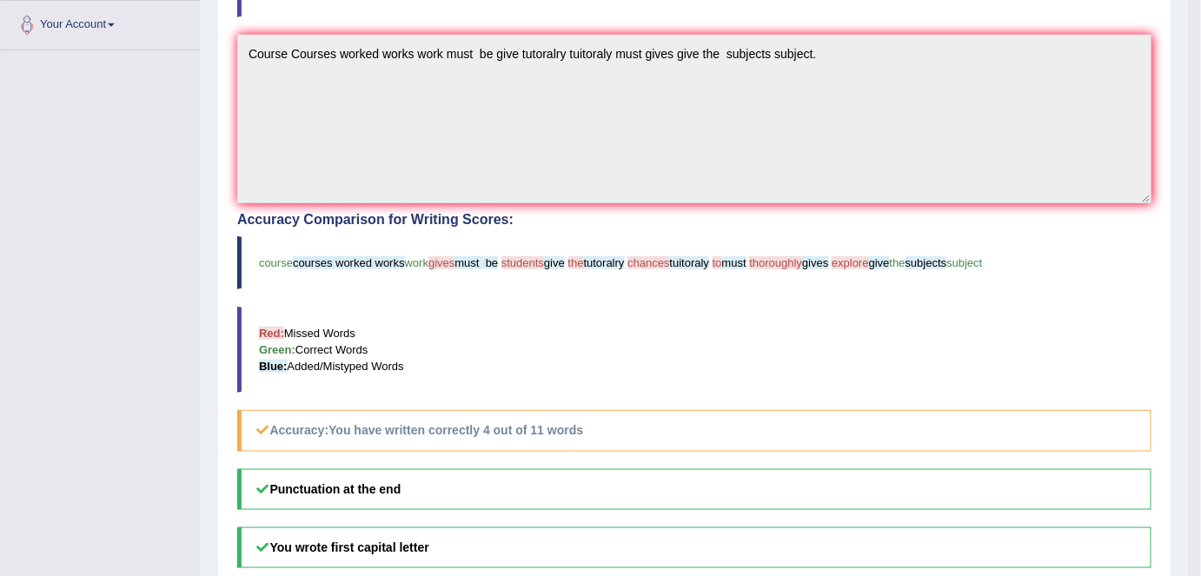
click at [699, 388] on blockquote "Red: Missed Words Green: Correct Words Blue: Added/Mistyped Words" at bounding box center [694, 350] width 914 height 86
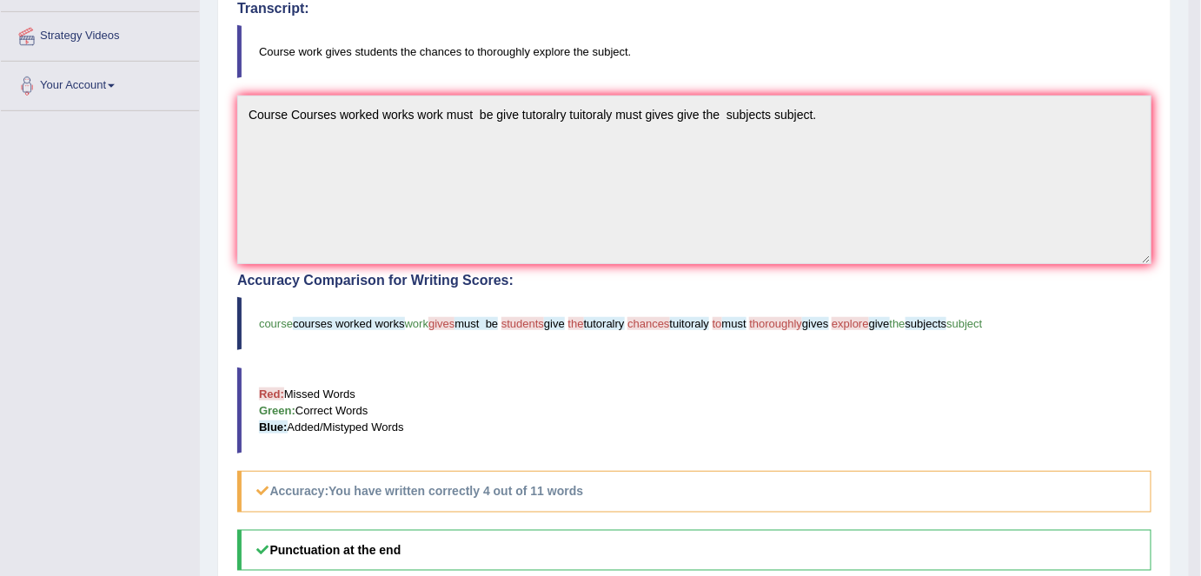
scroll to position [322, 0]
click at [489, 332] on blockquote "course courses worked works work gives must be students give the tutoralry chan…" at bounding box center [694, 322] width 914 height 53
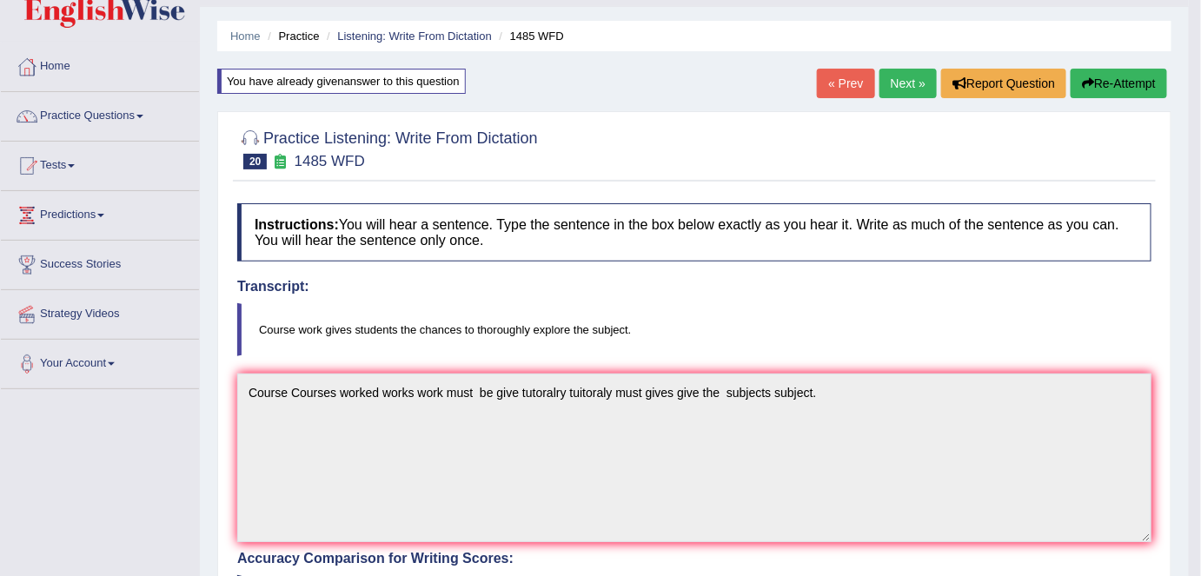
scroll to position [43, 0]
click at [1105, 76] on button "Re-Attempt" at bounding box center [1119, 84] width 96 height 30
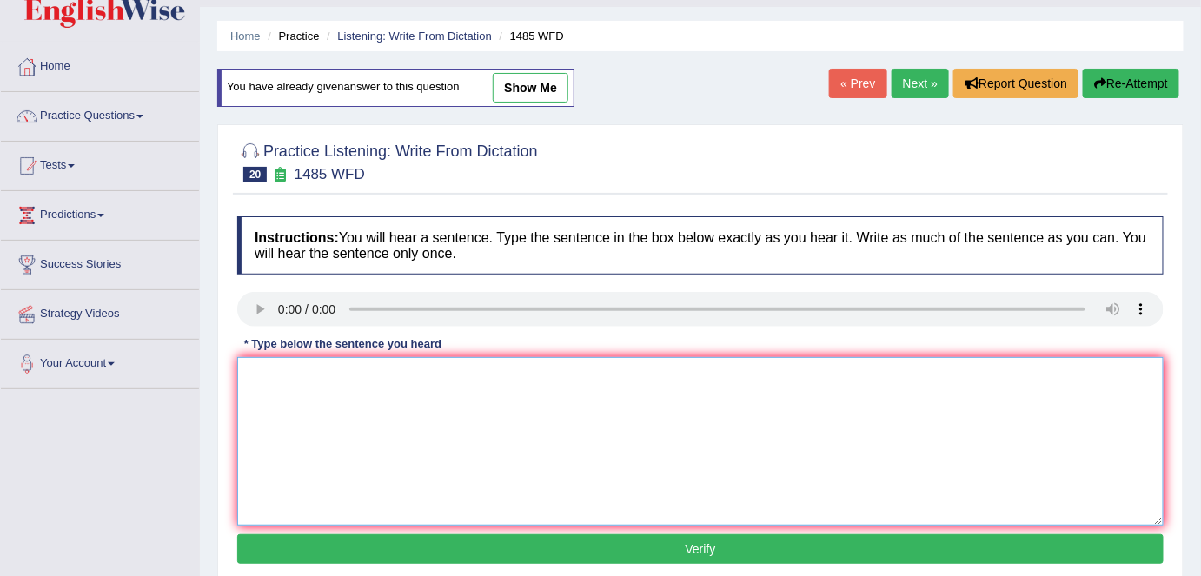
click at [256, 379] on textarea at bounding box center [700, 441] width 926 height 169
click at [456, 379] on textarea "Cuorse work gives students tho" at bounding box center [700, 441] width 926 height 169
click at [570, 374] on textarea "Cuorse work gives students tho the chamces to exlpore the subjects." at bounding box center [700, 441] width 926 height 169
click at [570, 374] on textarea "Cuorse work gives students tho the chamces to exlpore the subjectsubjects." at bounding box center [700, 441] width 926 height 169
click at [616, 378] on textarea "Cuorse work gives students tho the chamces to exlpore the subjectsubjects." at bounding box center [700, 441] width 926 height 169
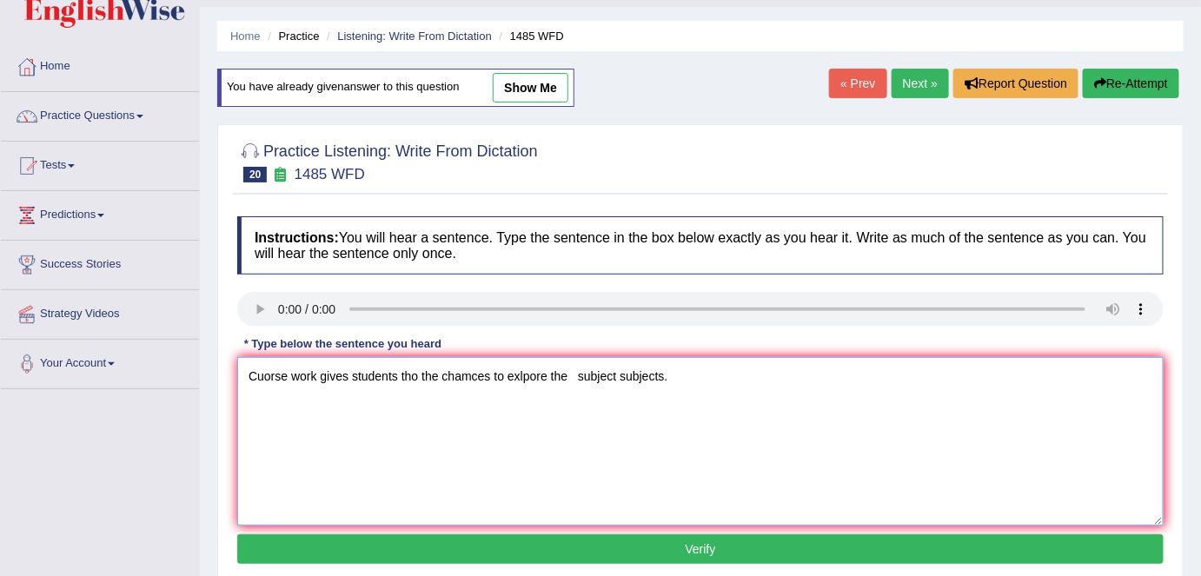
click at [575, 372] on textarea "Cuorse work gives students tho the chamces to exlpore the subject subjects." at bounding box center [700, 441] width 926 height 169
click at [470, 375] on textarea "Cuorse work gives students tho the chamces to exlpore the subject subjects." at bounding box center [700, 441] width 926 height 169
click at [484, 373] on textarea "Cuorse work gives students tho the chances to exlpore the subject subjects." at bounding box center [700, 441] width 926 height 169
click at [417, 375] on textarea "Cuorse work gives students tho the chances chance to exlpore the subject subjec…" at bounding box center [700, 441] width 926 height 169
click at [289, 373] on textarea "Cuorse work gives students thothougraly the chances chance to exlpore the subje…" at bounding box center [700, 441] width 926 height 169
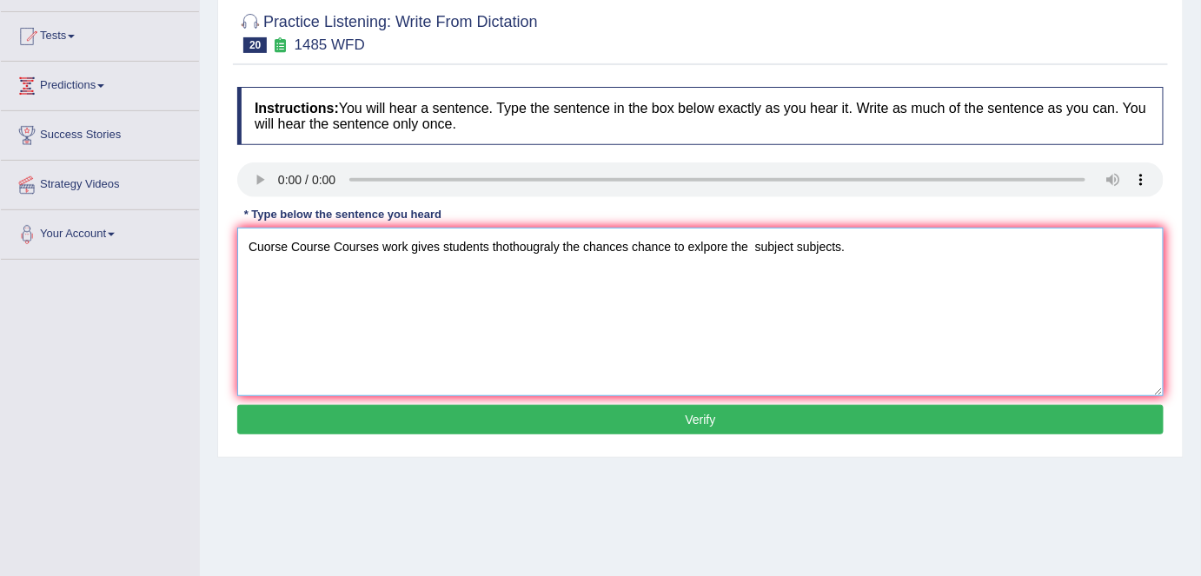
scroll to position [174, 0]
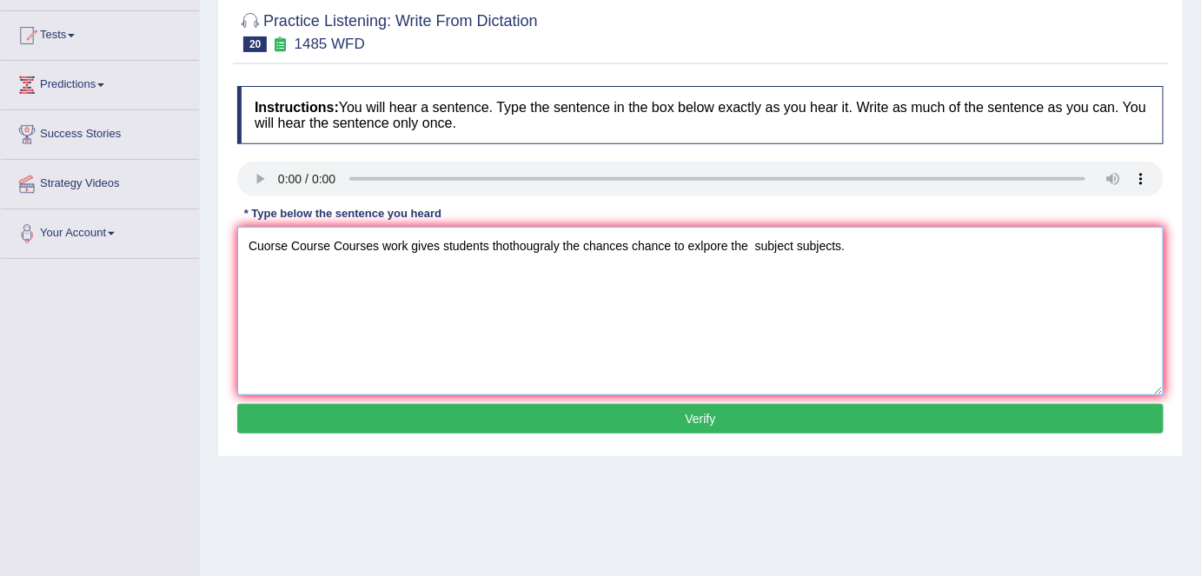
type textarea "Cuorse Course Courses work gives students thothougraly the chances chance to ex…"
click at [704, 415] on button "Verify" at bounding box center [700, 419] width 926 height 30
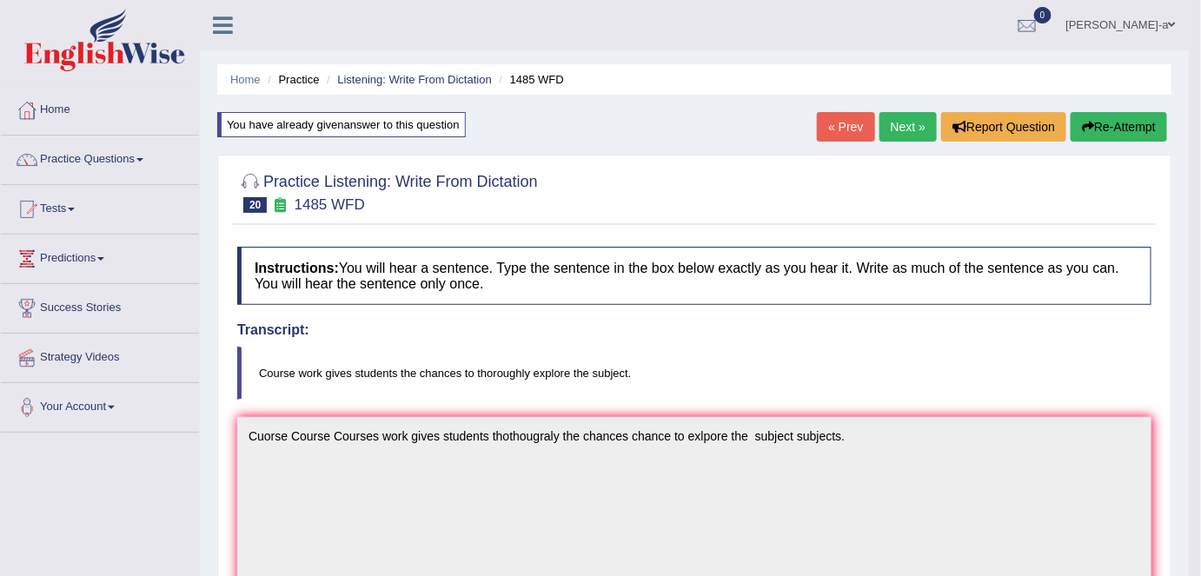
scroll to position [3, 0]
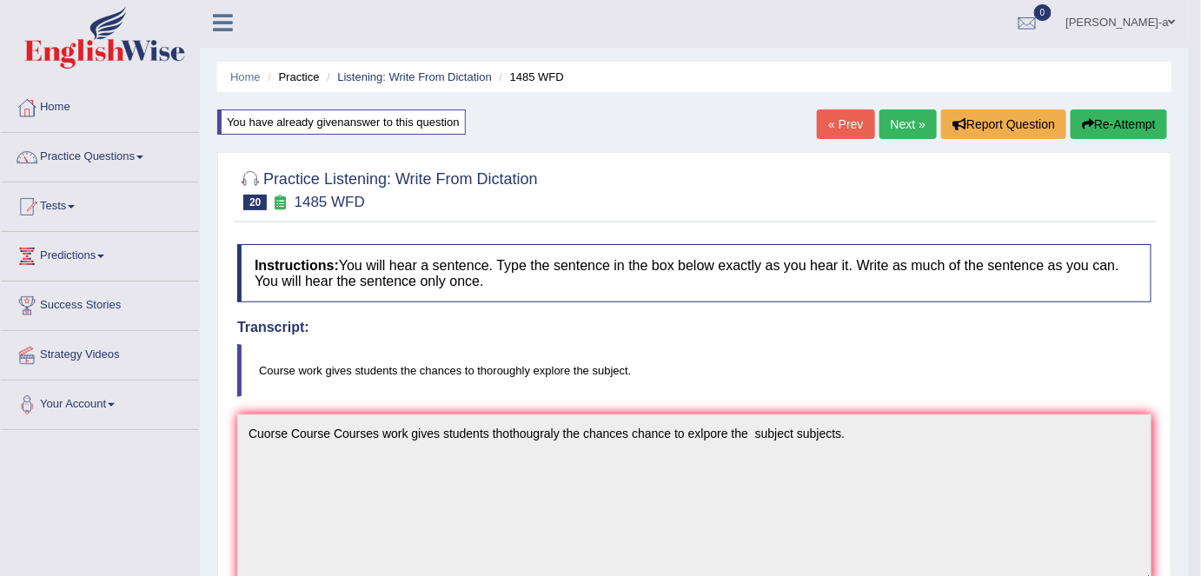
click at [510, 364] on blockquote "Course work gives students the chances to thoroughly explore the subject." at bounding box center [694, 370] width 914 height 53
click at [508, 373] on blockquote "Course work gives students the chances to thoroughly explore the subject." at bounding box center [694, 370] width 914 height 53
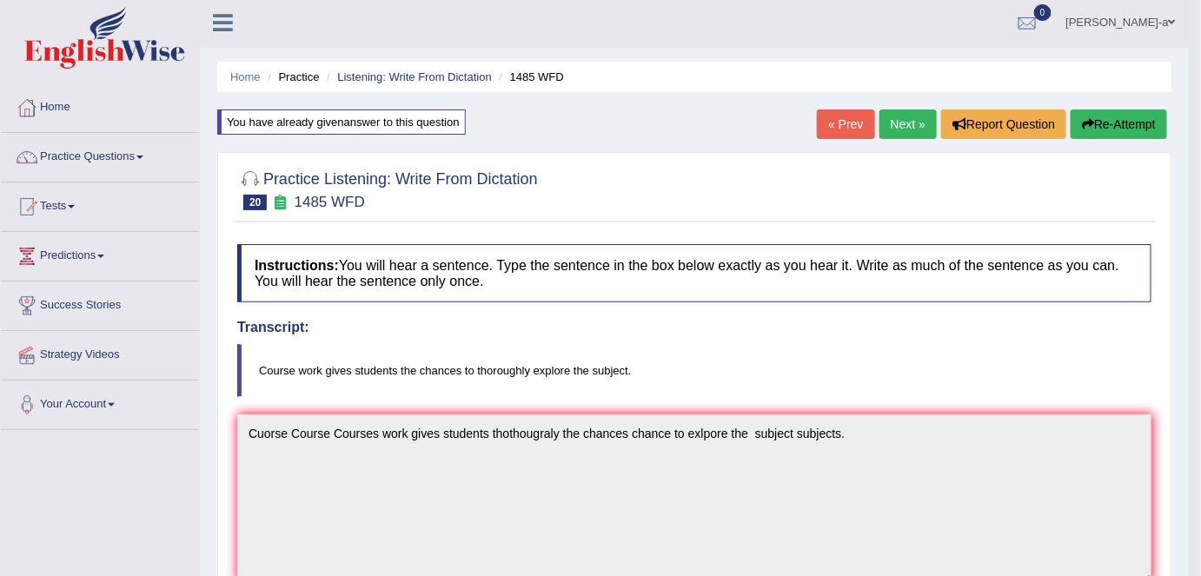
click at [508, 373] on blockquote "Course work gives students the chances to thoroughly explore the subject." at bounding box center [694, 370] width 914 height 53
click at [503, 354] on blockquote "Course work gives students the chances to thoroughly explore the subject." at bounding box center [694, 370] width 914 height 53
click at [508, 367] on blockquote "Course work gives students the chances to thoroughly explore the subject." at bounding box center [694, 370] width 914 height 53
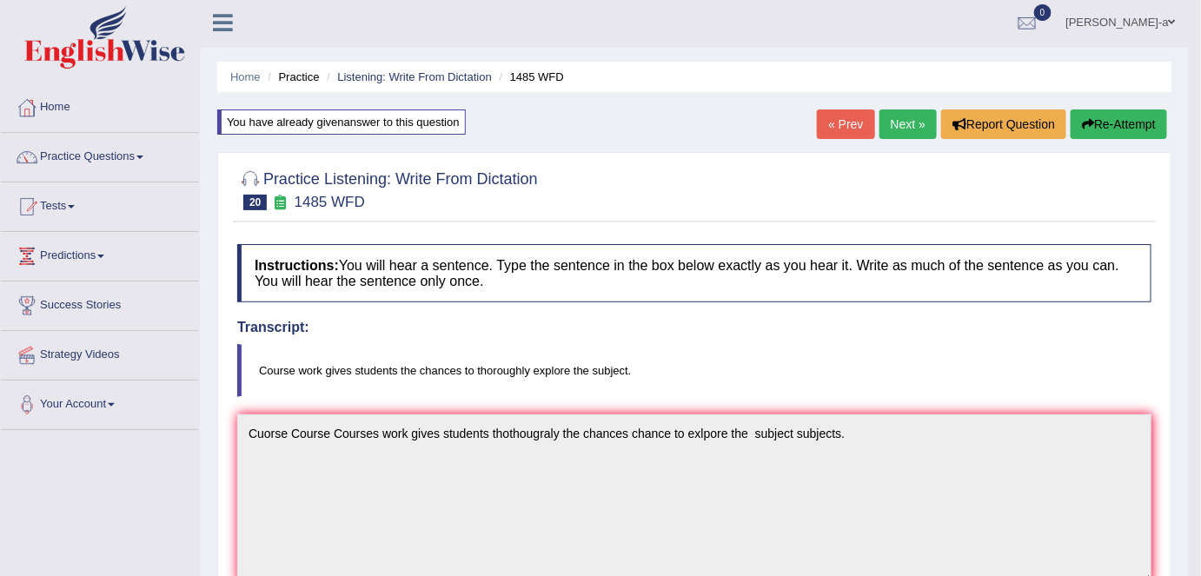
click at [508, 367] on blockquote "Course work gives students the chances to thoroughly explore the subject." at bounding box center [694, 370] width 914 height 53
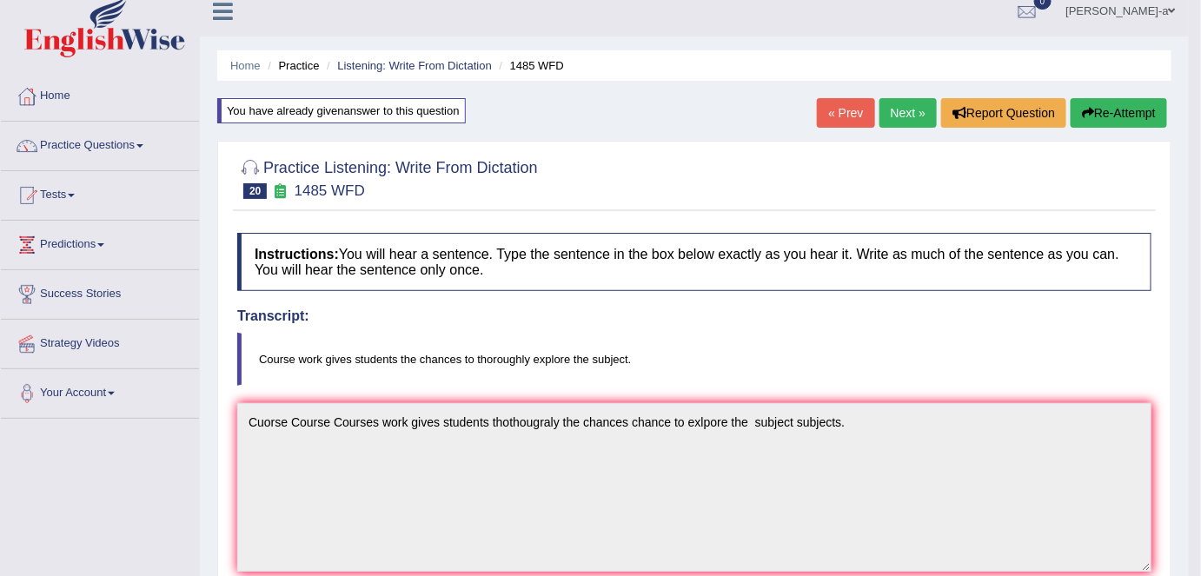
scroll to position [19, 0]
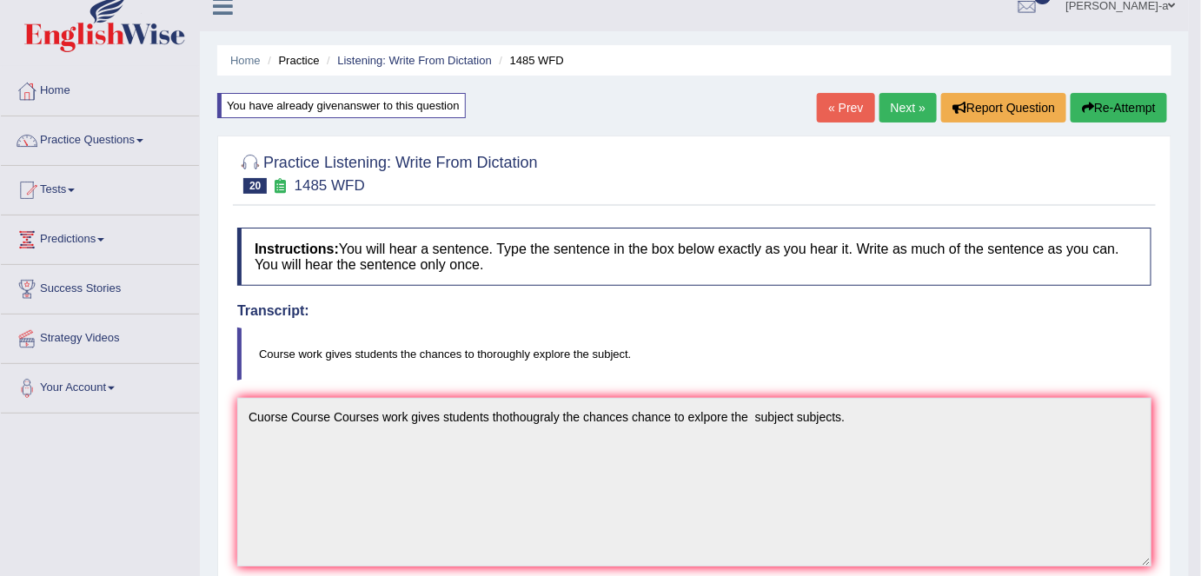
click at [906, 103] on link "Next »" at bounding box center [907, 108] width 57 height 30
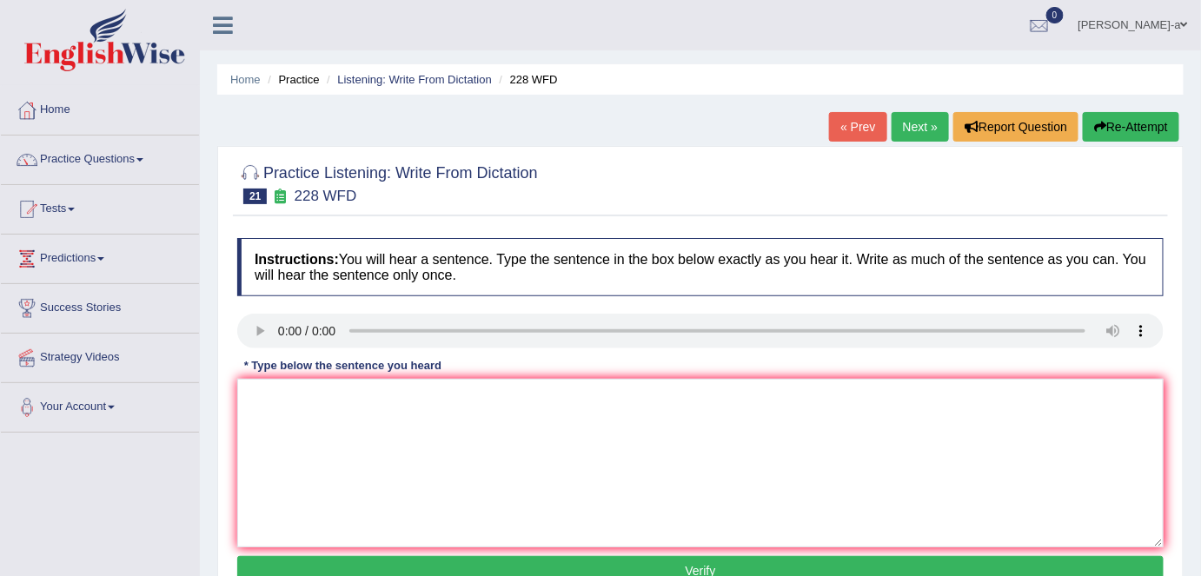
click at [858, 134] on link "« Prev" at bounding box center [857, 127] width 57 height 30
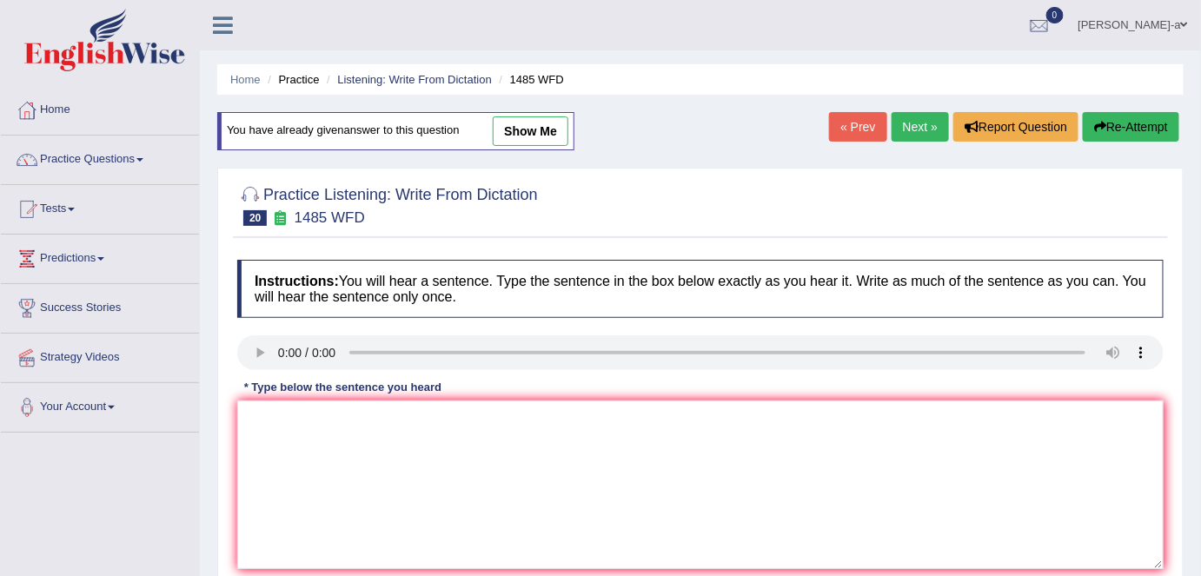
click at [909, 121] on link "Next »" at bounding box center [920, 127] width 57 height 30
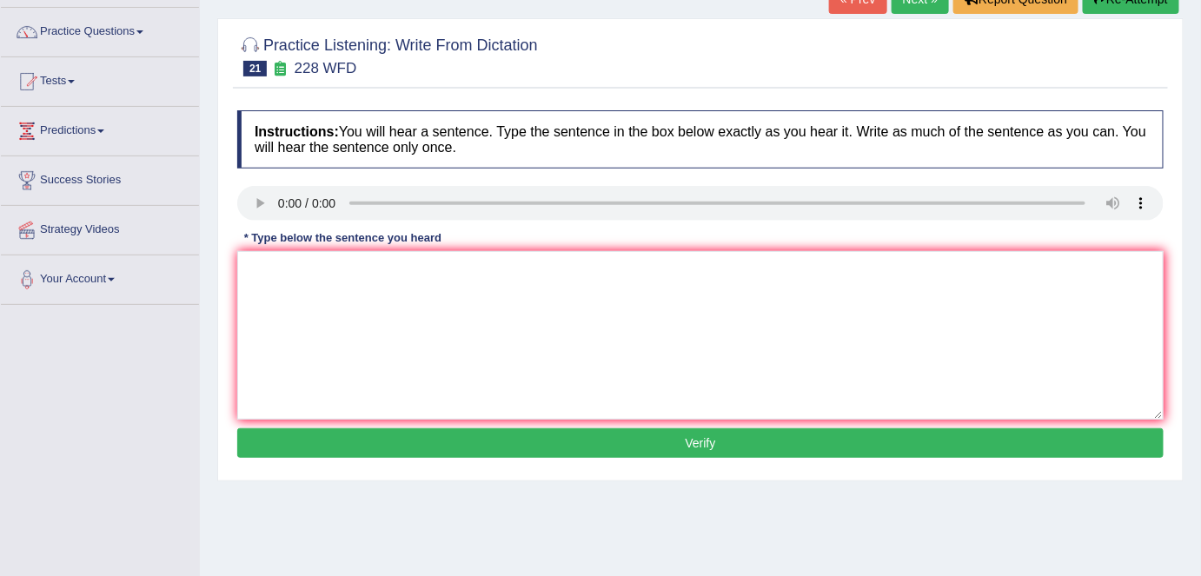
scroll to position [132, 0]
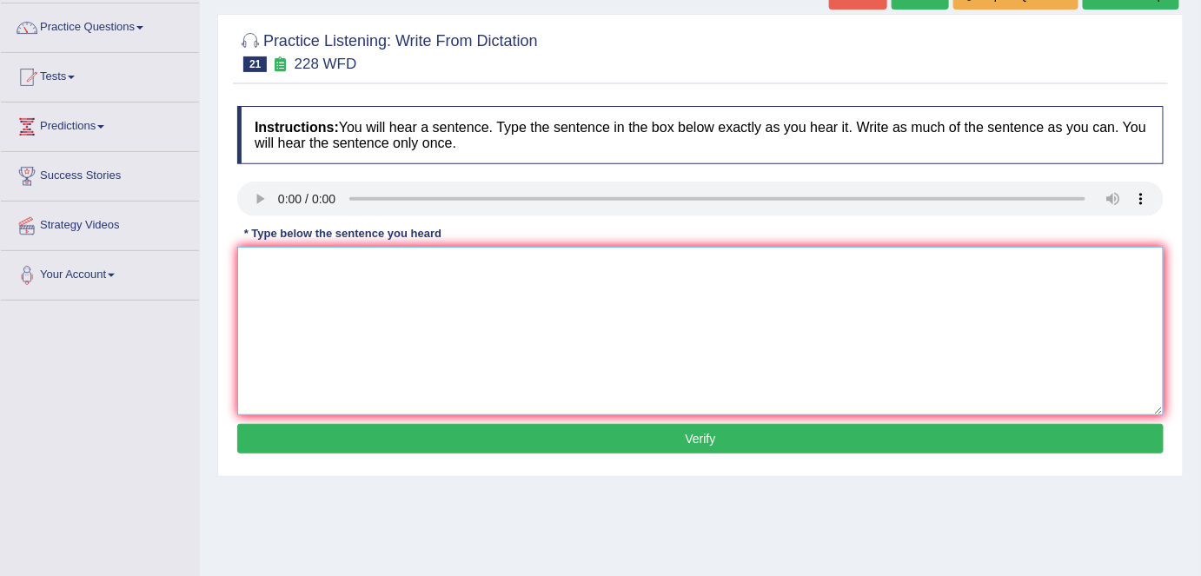
click at [247, 271] on textarea at bounding box center [700, 331] width 926 height 169
click at [510, 264] on textarea "Computer sciemce is become a popular degrees courses." at bounding box center [700, 331] width 926 height 169
click at [509, 265] on textarea "Computer sciemce is become a popular degrees course courses." at bounding box center [700, 331] width 926 height 169
click at [461, 269] on textarea "Computer sciemce is become a popular degrees degree course courses." at bounding box center [700, 331] width 926 height 169
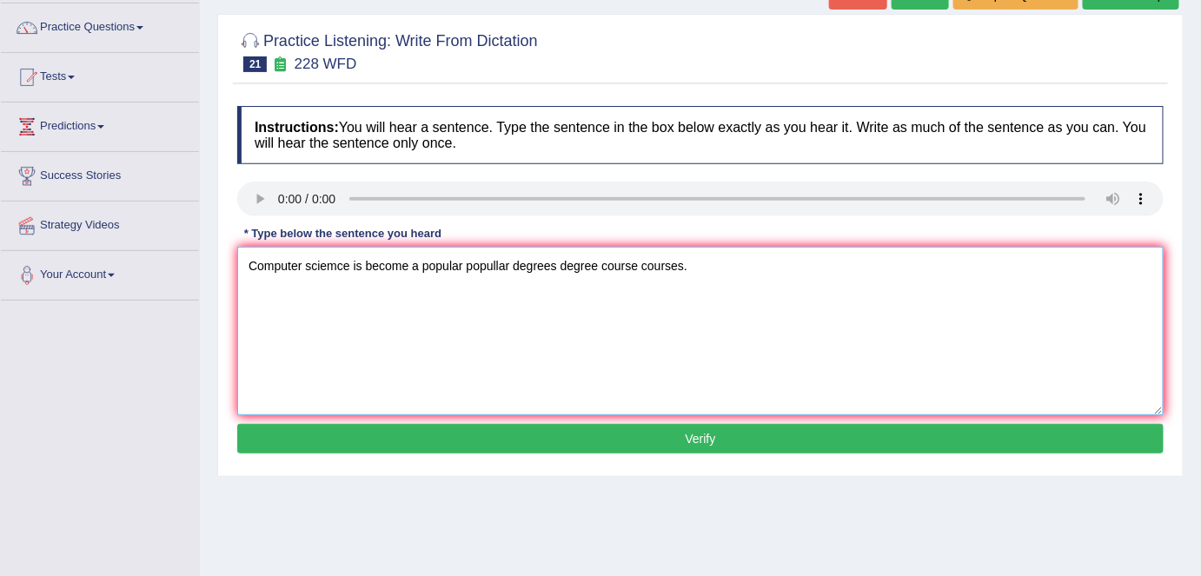
click at [407, 266] on textarea "Computer sciemce is become a popular popullar degrees degree course courses." at bounding box center [700, 331] width 926 height 169
click at [338, 266] on textarea "Computer sciemce is become became a popular popullar degrees degree course cour…" at bounding box center [700, 331] width 926 height 169
click at [301, 264] on textarea "Computer science is become became a popular popullar degrees degree course cour…" at bounding box center [700, 331] width 926 height 169
click at [414, 269] on textarea "Computer Computers science is become became a popular popullar degrees degree c…" at bounding box center [700, 331] width 926 height 169
type textarea "Computer Computers science sciences is become became a popular popullar degrees…"
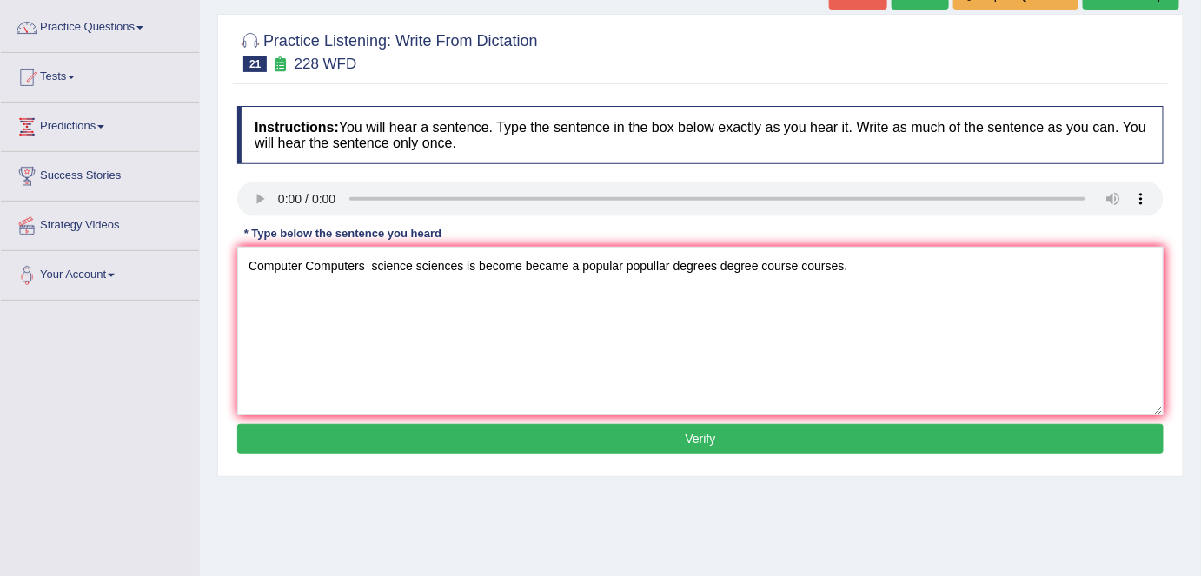
click at [705, 441] on button "Verify" at bounding box center [700, 439] width 926 height 30
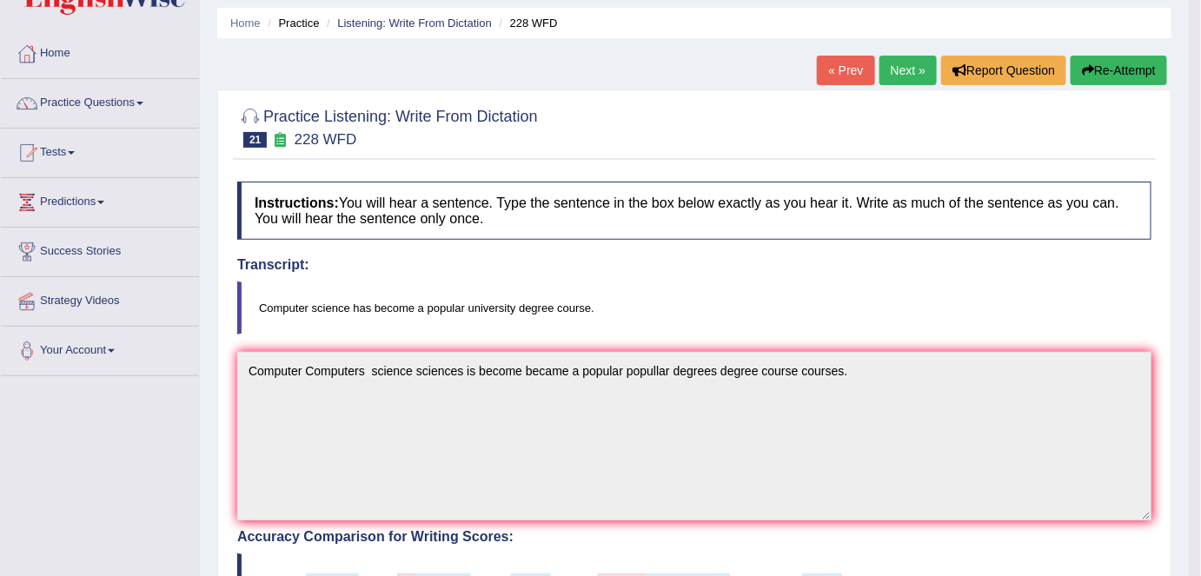
scroll to position [31, 0]
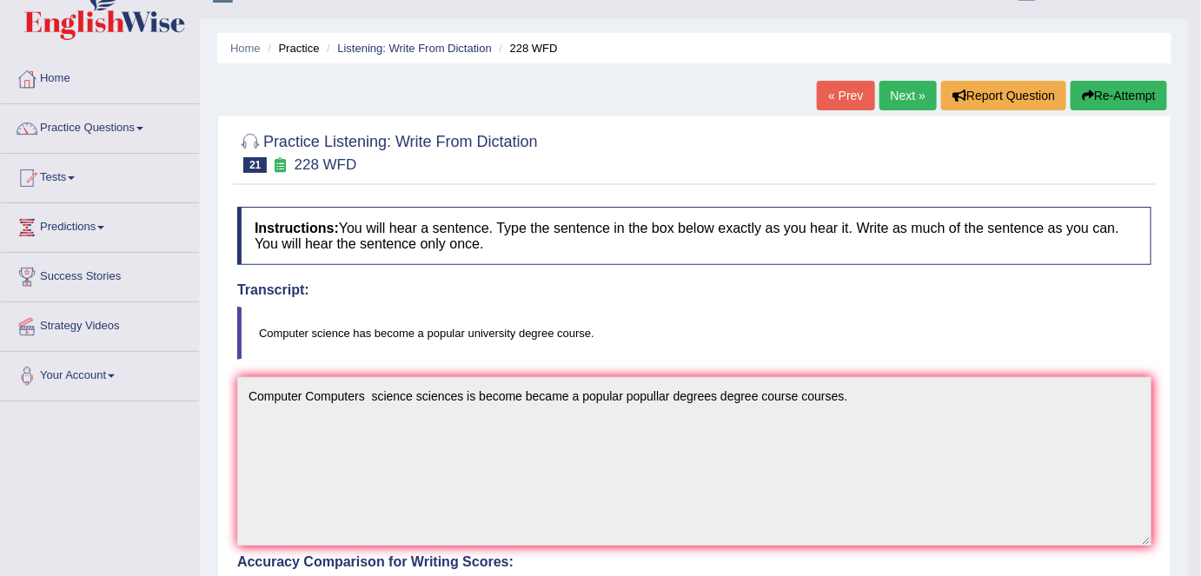
click at [899, 100] on link "Next »" at bounding box center [907, 96] width 57 height 30
